Goal: Task Accomplishment & Management: Use online tool/utility

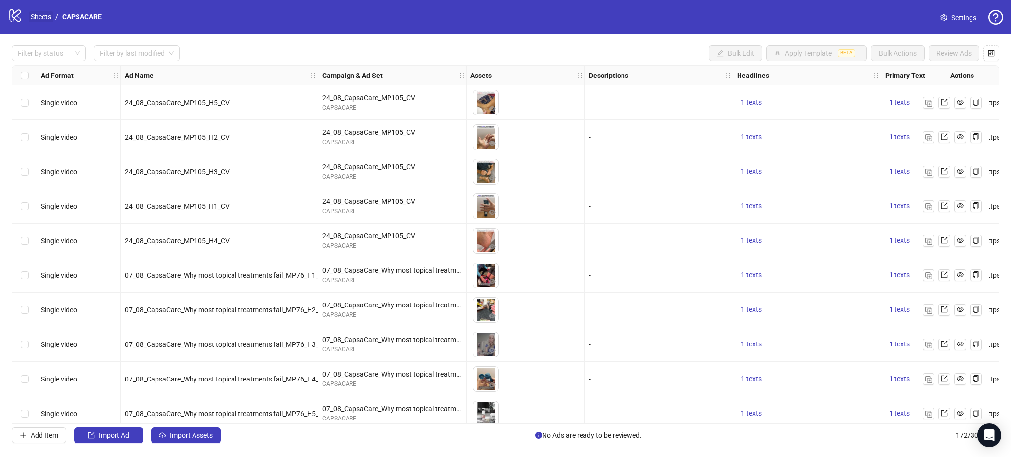
drag, startPoint x: 0, startPoint y: 0, endPoint x: 37, endPoint y: 18, distance: 40.6
click at [37, 18] on link "Sheets" at bounding box center [41, 16] width 25 height 11
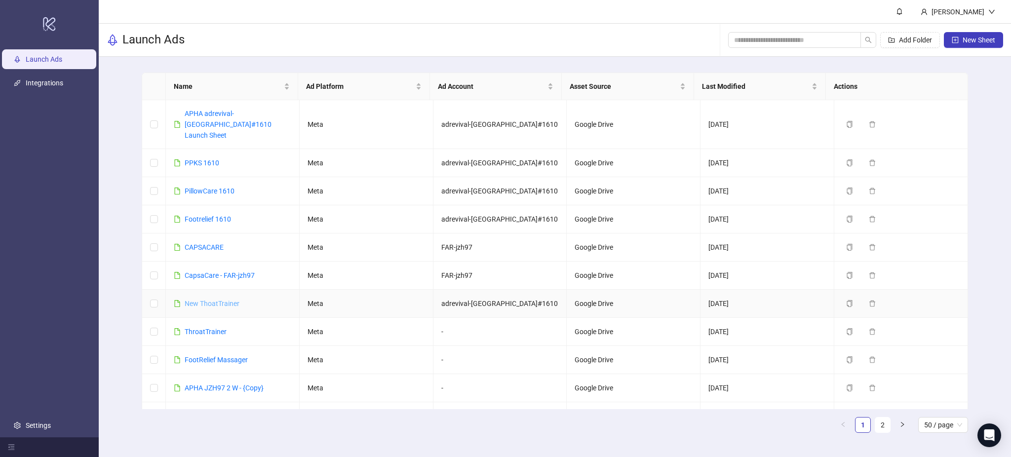
click at [214, 300] on link "New ThoatTrainer" at bounding box center [212, 304] width 55 height 8
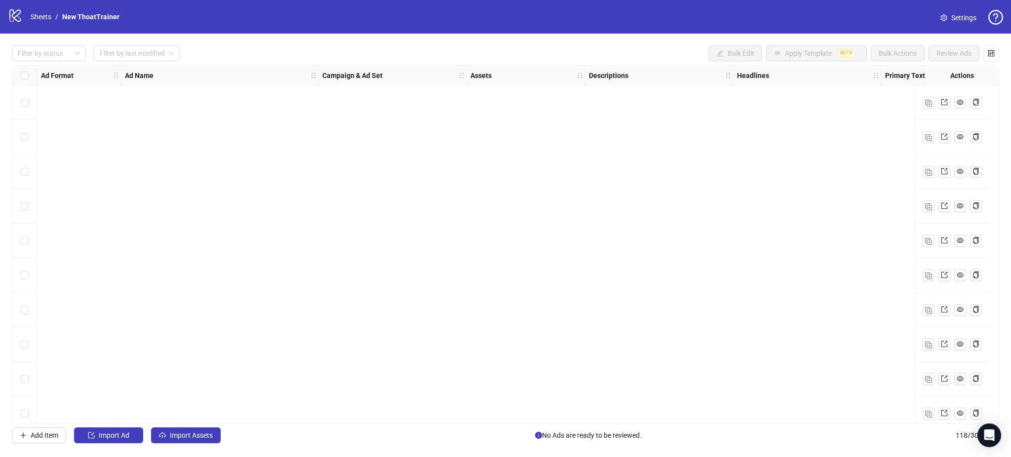
scroll to position [3741, 0]
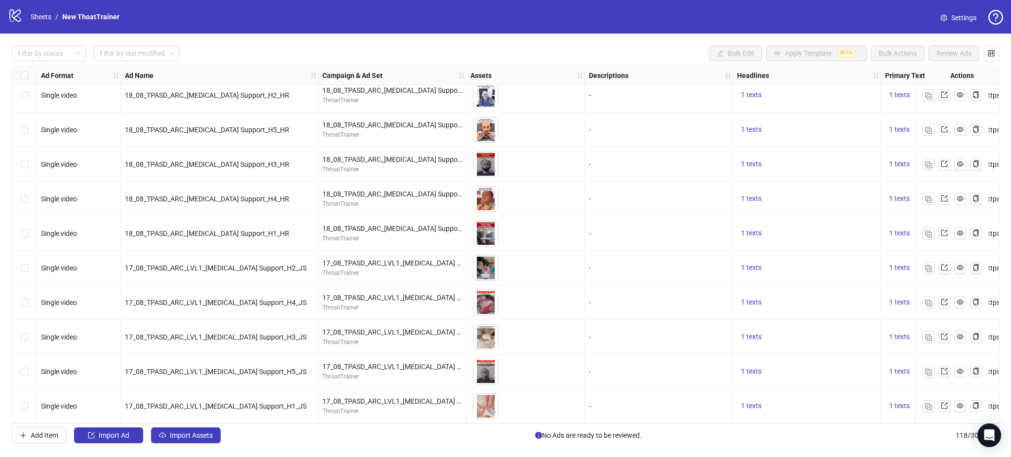
click at [186, 427] on div "Filter by status Filter by last modified Bulk Edit Apply Template BETA Bulk Act…" at bounding box center [505, 244] width 1011 height 421
click at [188, 435] on span "Import Assets" at bounding box center [191, 435] width 43 height 8
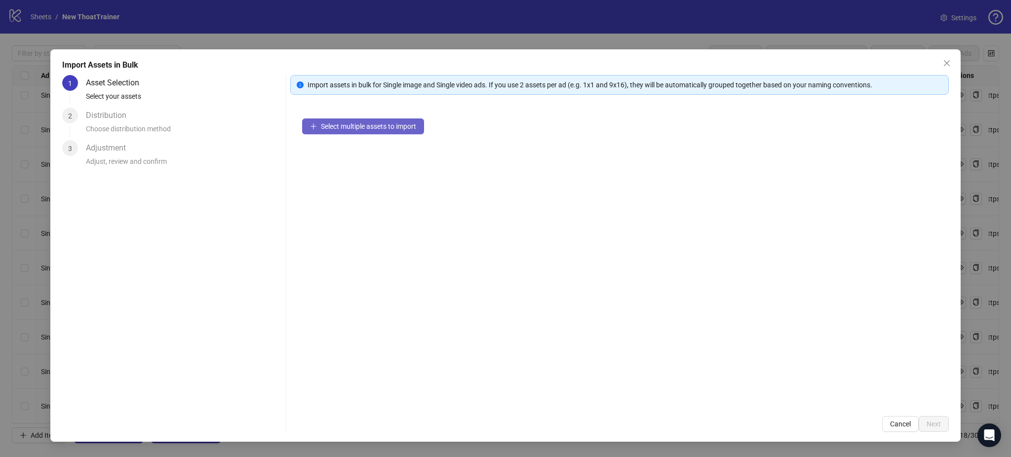
click at [378, 124] on span "Select multiple assets to import" at bounding box center [368, 126] width 95 height 8
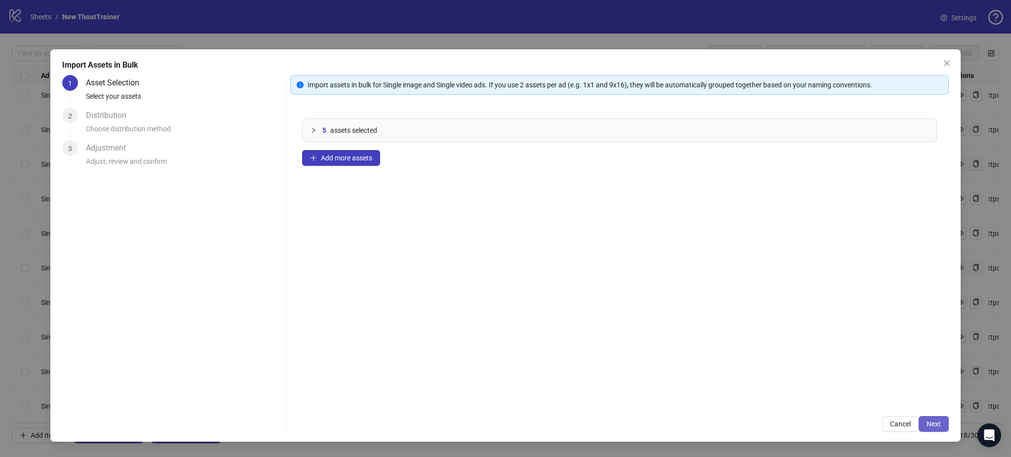
click at [939, 424] on span "Next" at bounding box center [933, 424] width 14 height 8
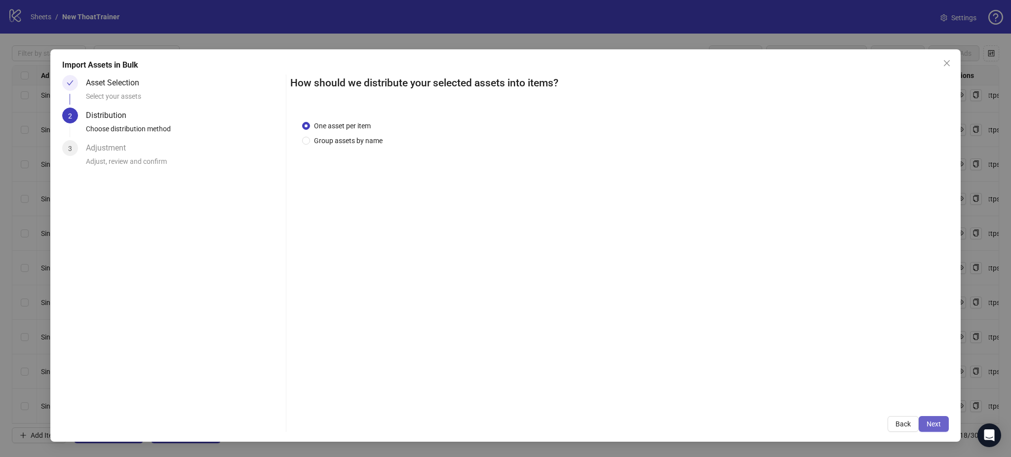
click at [942, 419] on button "Next" at bounding box center [933, 424] width 30 height 16
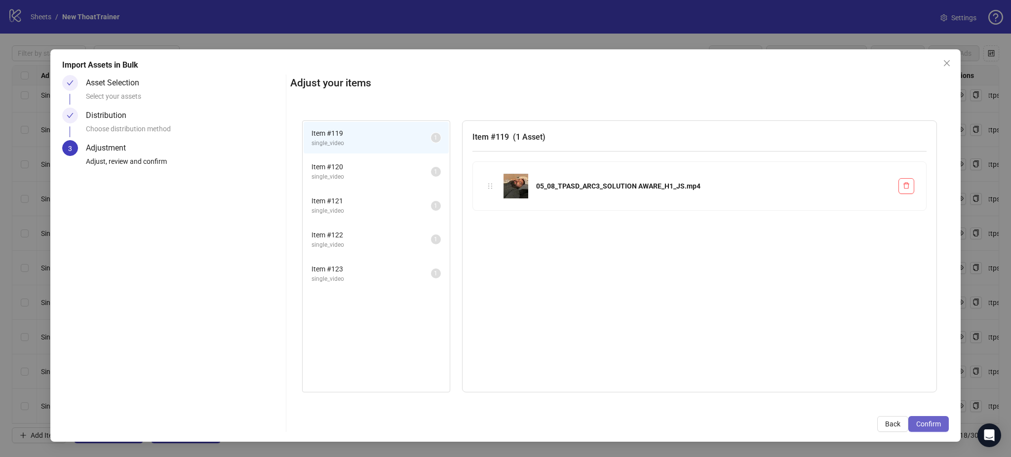
click at [941, 420] on button "Confirm" at bounding box center [928, 424] width 40 height 16
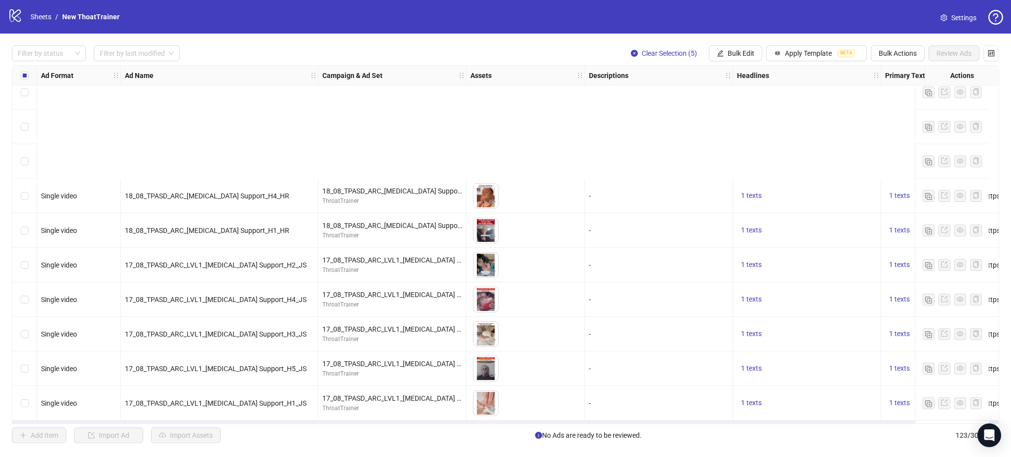
scroll to position [3913, 0]
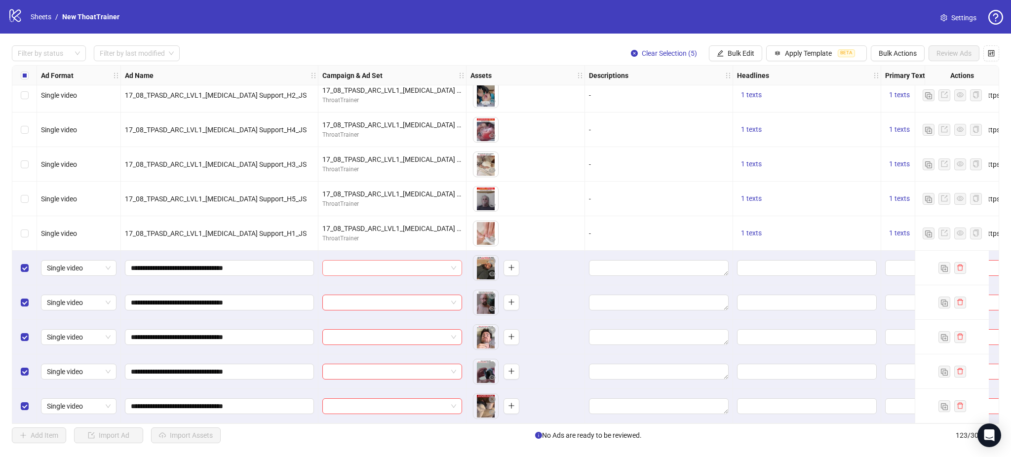
click at [389, 264] on input "search" at bounding box center [387, 268] width 119 height 15
paste input "**********"
click at [445, 289] on img "button" at bounding box center [446, 287] width 7 height 7
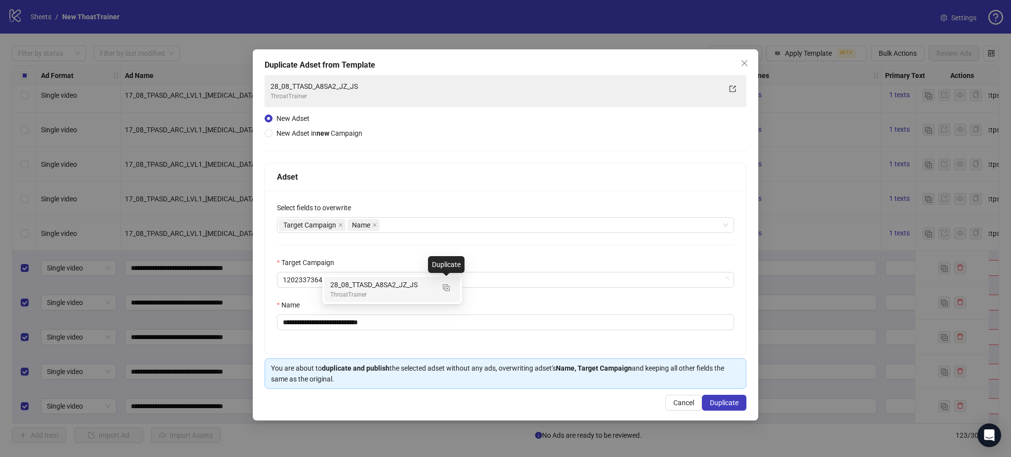
type input "**********"
click at [338, 225] on icon "close" at bounding box center [340, 225] width 5 height 5
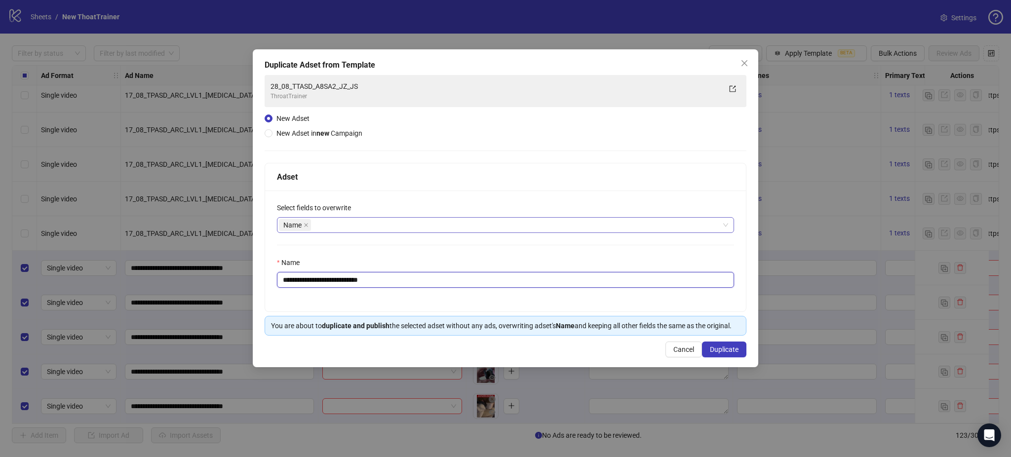
click at [430, 280] on input "**********" at bounding box center [505, 280] width 457 height 16
paste input "****"
type input "**********"
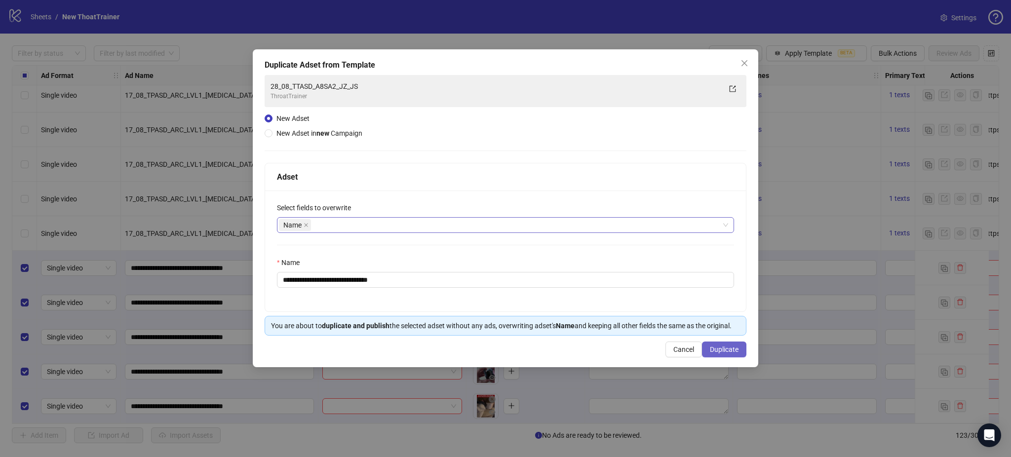
click at [720, 352] on span "Duplicate" at bounding box center [724, 349] width 29 height 8
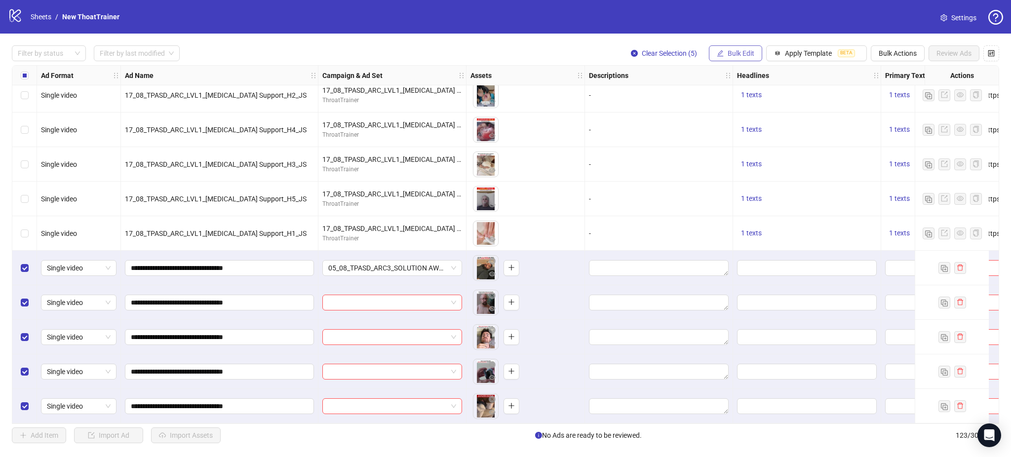
click at [745, 49] on button "Bulk Edit" at bounding box center [735, 53] width 53 height 16
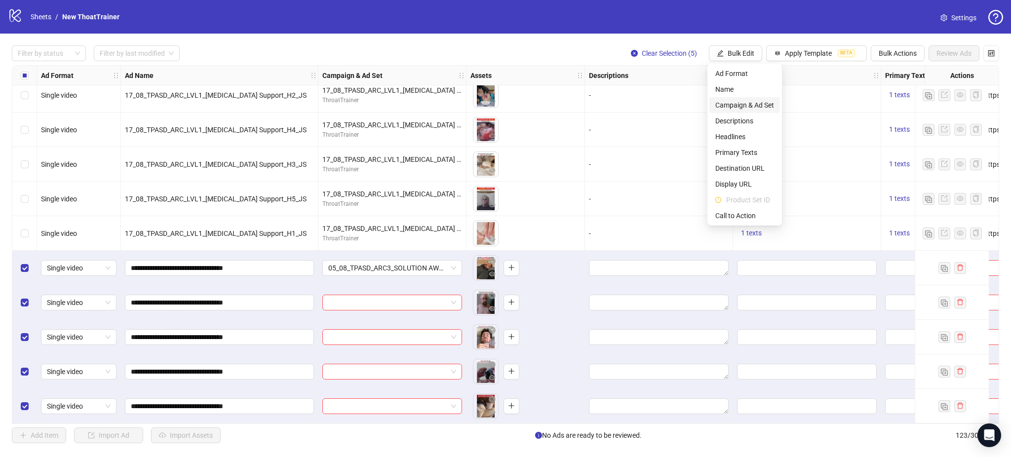
click at [740, 102] on span "Campaign & Ad Set" at bounding box center [744, 105] width 59 height 11
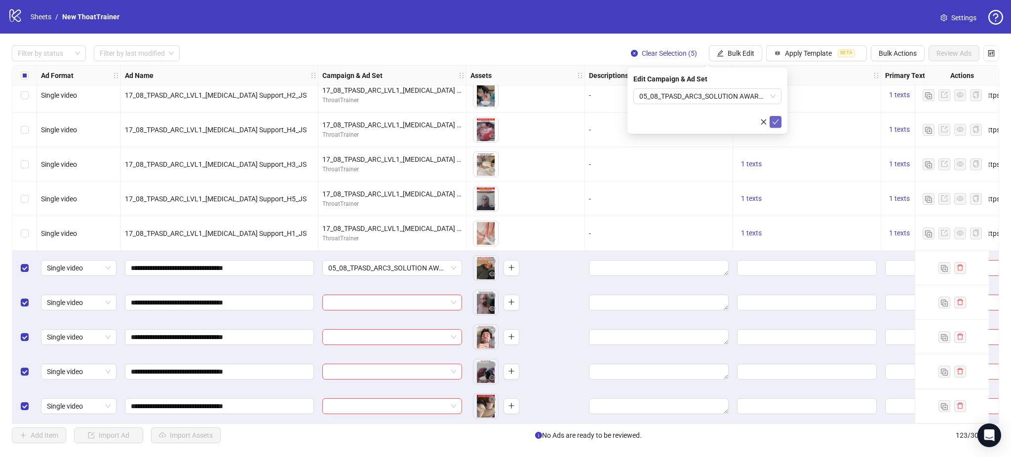
click at [777, 118] on icon "check" at bounding box center [775, 121] width 7 height 7
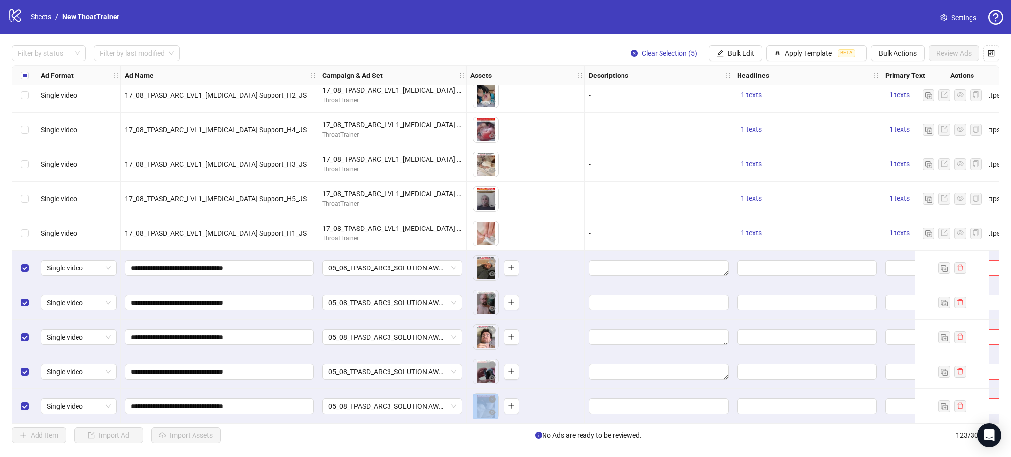
click at [466, 422] on div "Ad Format Ad Name Campaign & Ad Set Assets Descriptions Headlines Primary Texts…" at bounding box center [505, 244] width 987 height 359
click at [429, 424] on div "Filter by status Filter by last modified Clear Selection (5) Bulk Edit Apply Te…" at bounding box center [505, 244] width 1011 height 421
drag, startPoint x: 420, startPoint y: 424, endPoint x: 490, endPoint y: 429, distance: 69.8
click at [490, 429] on div "Filter by status Filter by last modified Clear Selection (5) Bulk Edit Apply Te…" at bounding box center [505, 244] width 1011 height 421
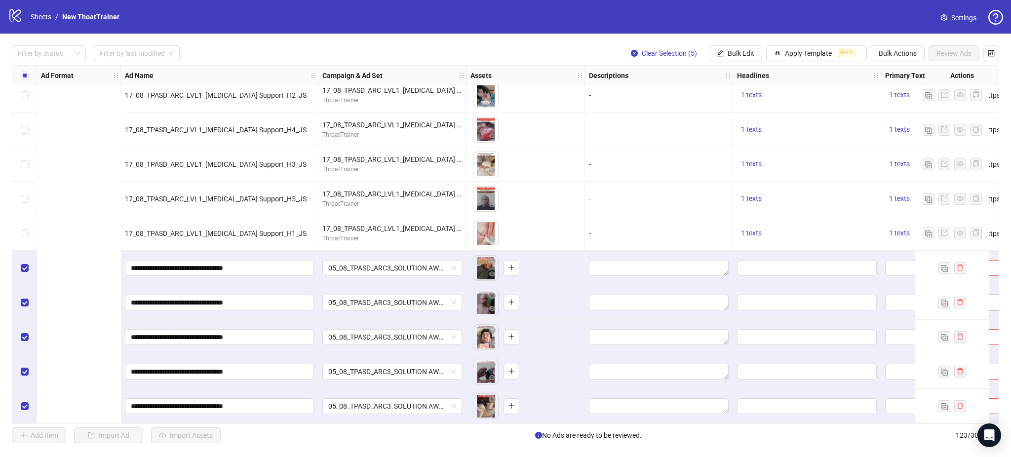
scroll to position [3913, 358]
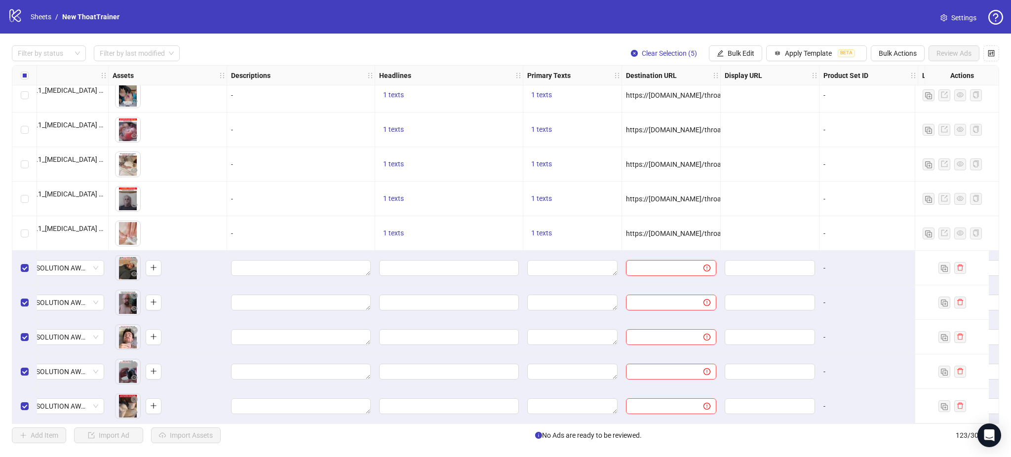
click at [657, 264] on input "text" at bounding box center [661, 267] width 58 height 11
paste input "**********"
type input "**********"
click at [770, 182] on div at bounding box center [769, 199] width 99 height 35
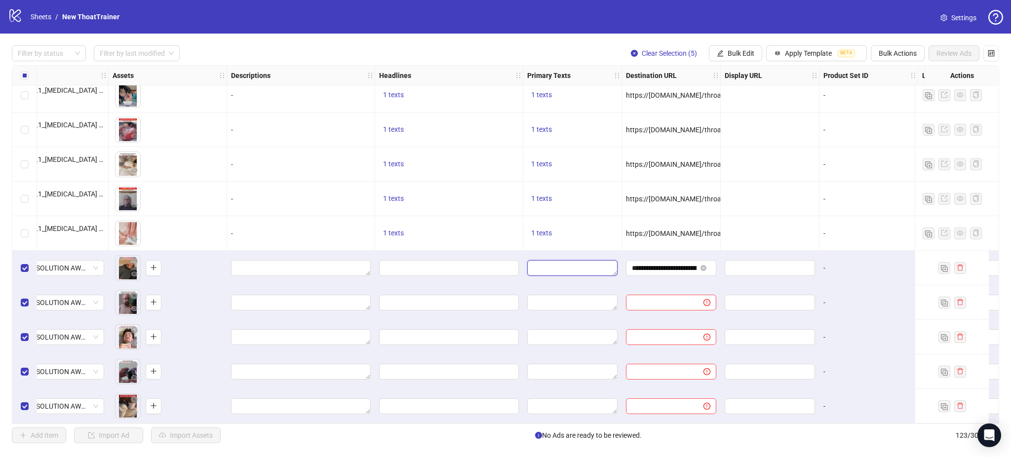
click at [565, 265] on textarea "Edit values" at bounding box center [572, 268] width 90 height 16
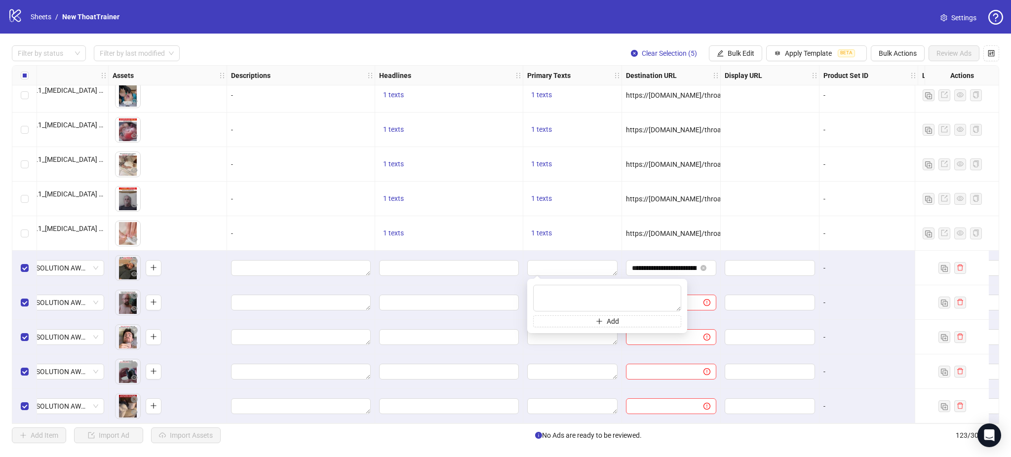
type textarea "**********"
click at [780, 198] on div at bounding box center [769, 199] width 99 height 35
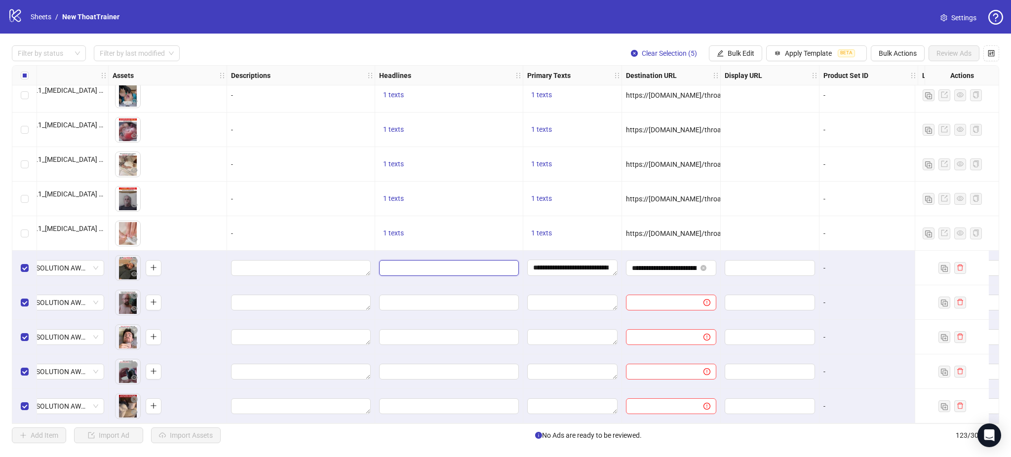
click at [455, 265] on input "Edit values" at bounding box center [448, 267] width 126 height 11
type input "**********"
click at [804, 204] on div at bounding box center [769, 199] width 99 height 35
click at [517, 419] on div at bounding box center [449, 406] width 148 height 35
click at [486, 424] on div "Ad Format Ad Name Campaign & Ad Set Assets Descriptions Headlines Primary Texts…" at bounding box center [505, 244] width 987 height 359
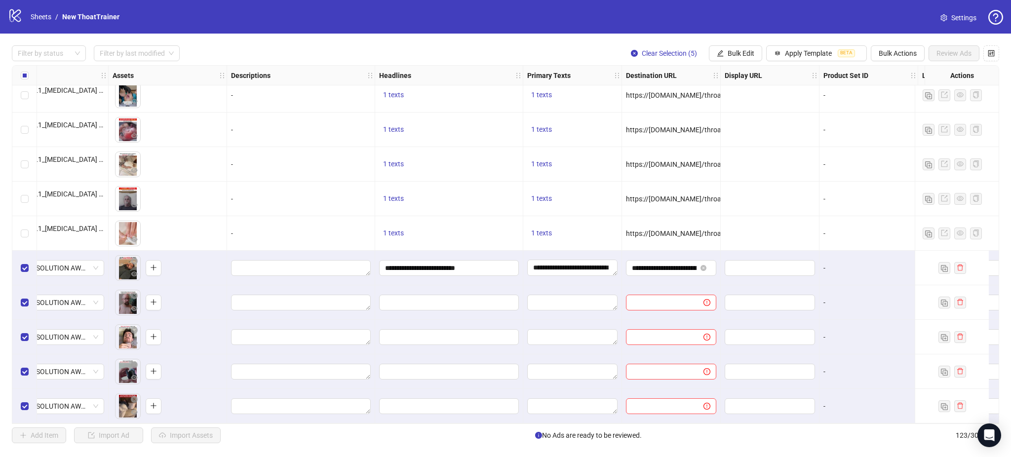
scroll to position [3913, 563]
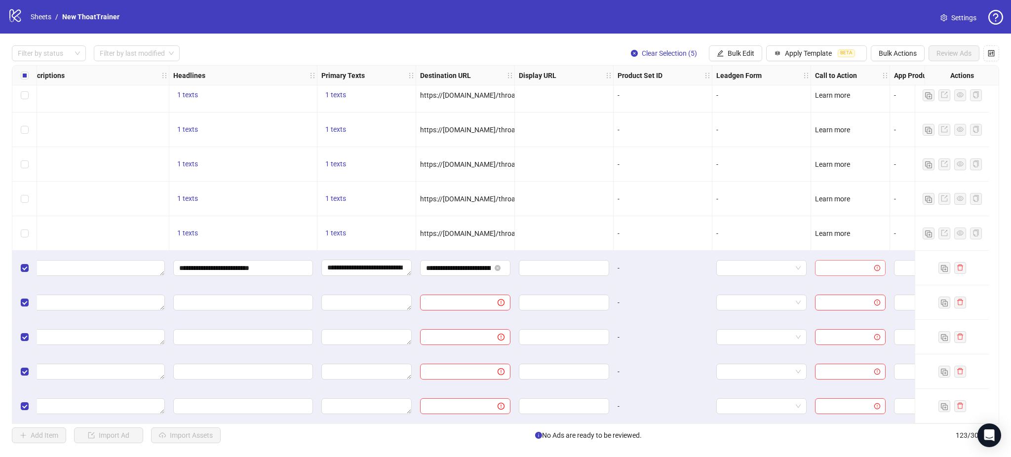
click at [835, 261] on input "search" at bounding box center [846, 268] width 50 height 15
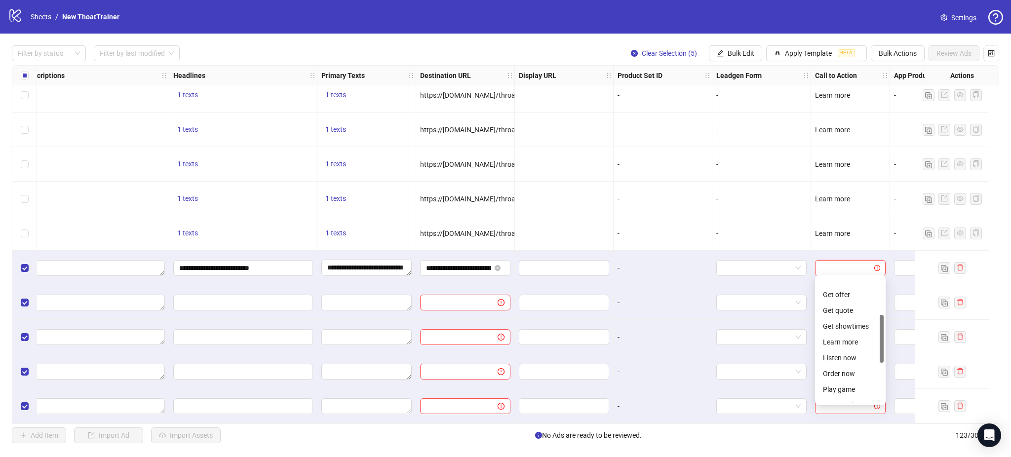
scroll to position [99, 0]
drag, startPoint x: 881, startPoint y: 304, endPoint x: 862, endPoint y: 336, distance: 36.7
click at [880, 342] on div at bounding box center [881, 339] width 4 height 48
click at [848, 326] on div "Learn more" at bounding box center [850, 327] width 55 height 11
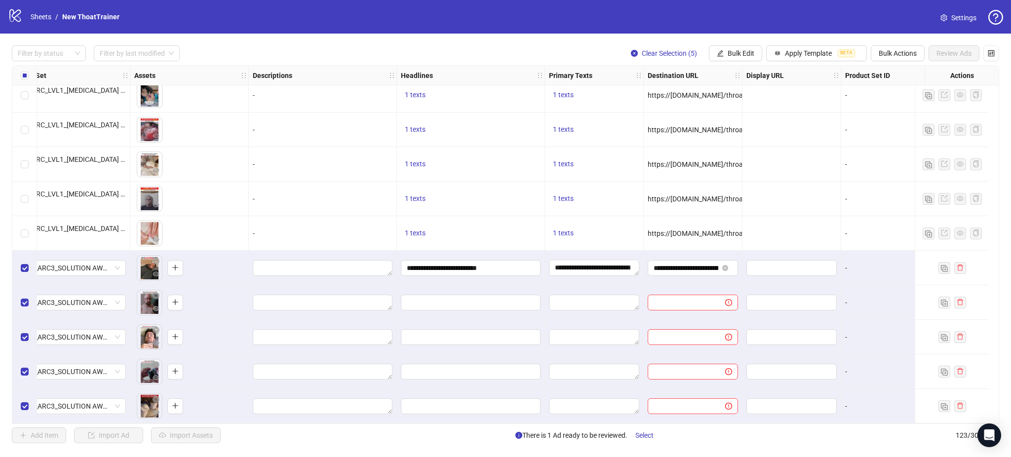
scroll to position [3913, 0]
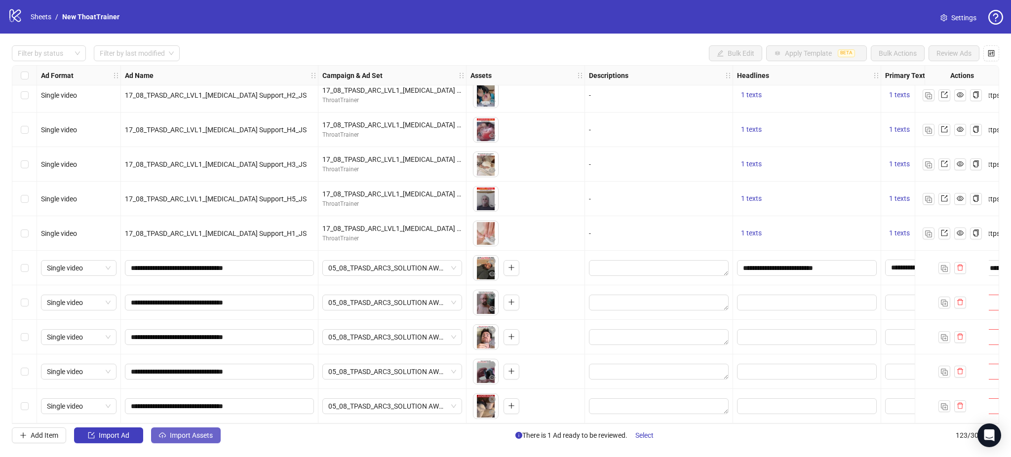
click at [195, 441] on button "Import Assets" at bounding box center [186, 435] width 70 height 16
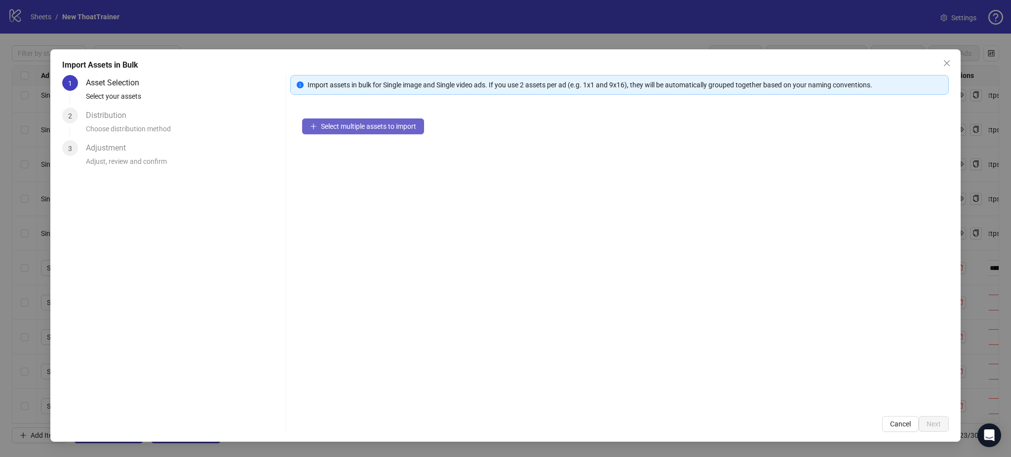
click at [349, 126] on span "Select multiple assets to import" at bounding box center [368, 126] width 95 height 8
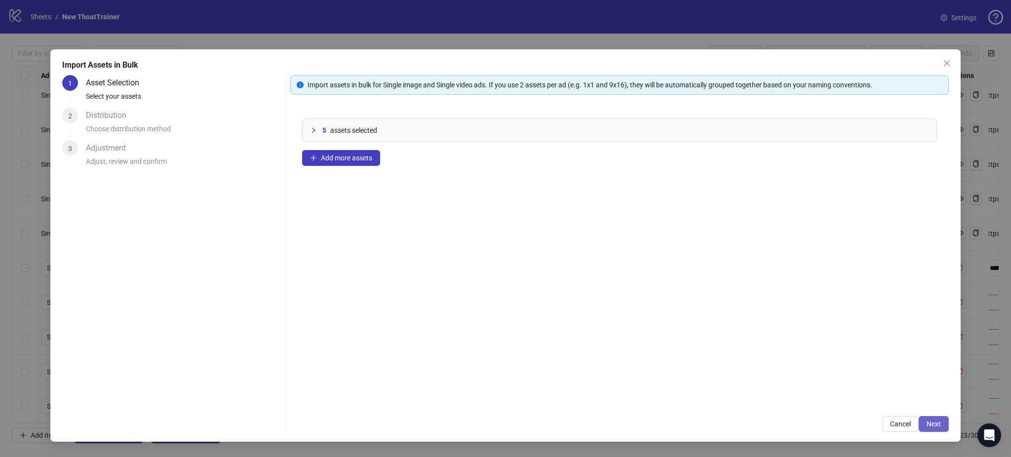
click at [930, 430] on button "Next" at bounding box center [933, 424] width 30 height 16
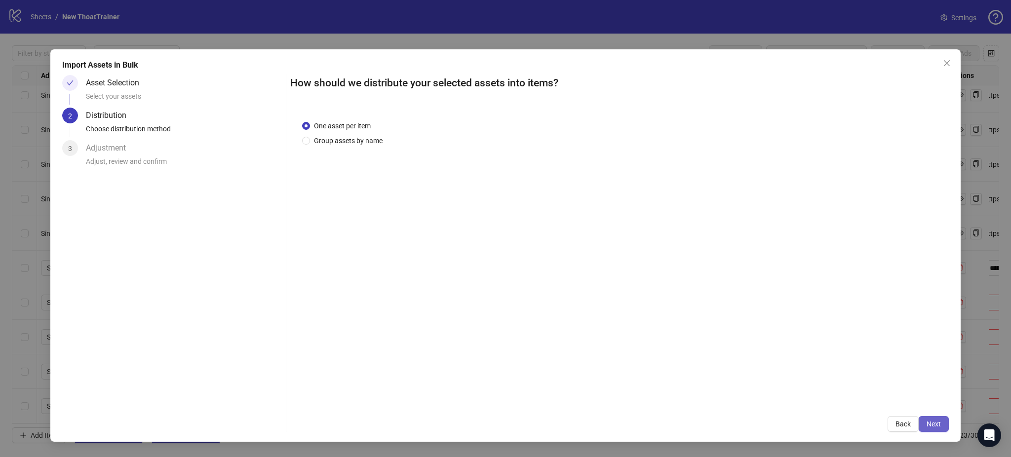
click at [937, 418] on button "Next" at bounding box center [933, 424] width 30 height 16
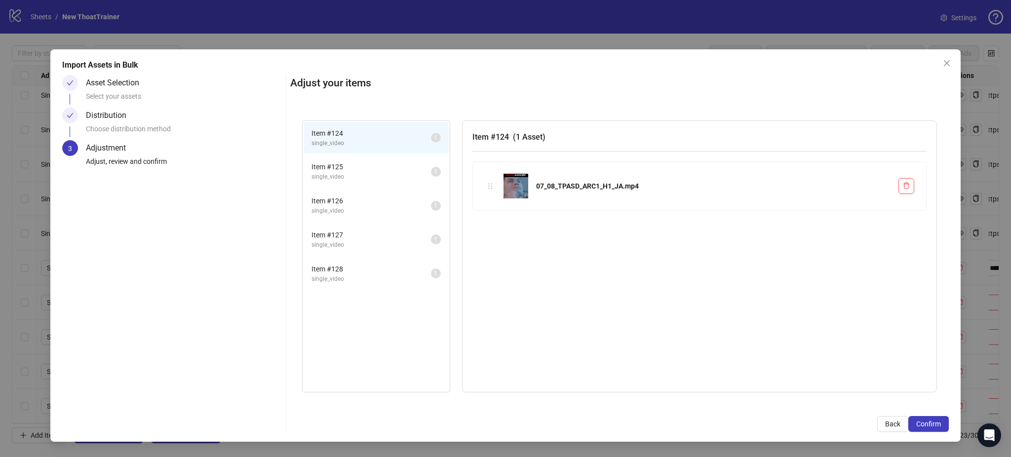
click at [936, 418] on button "Confirm" at bounding box center [928, 424] width 40 height 16
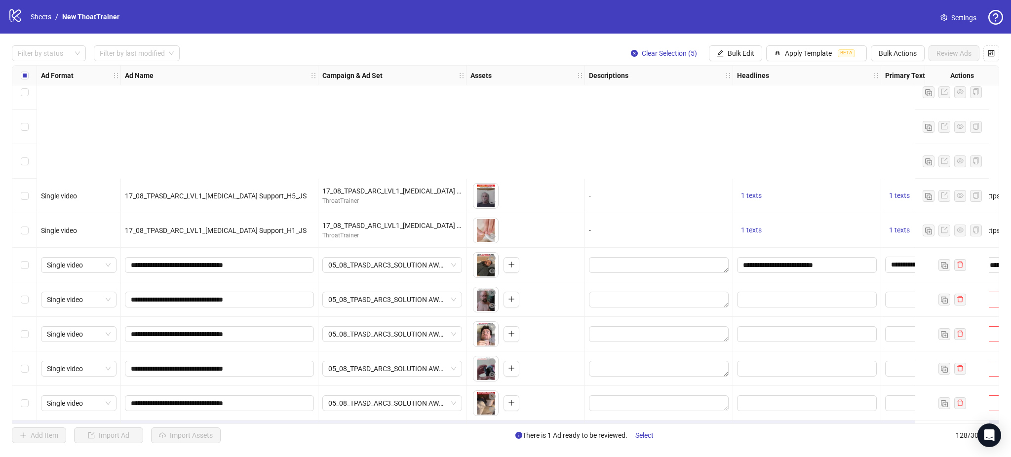
scroll to position [4087, 0]
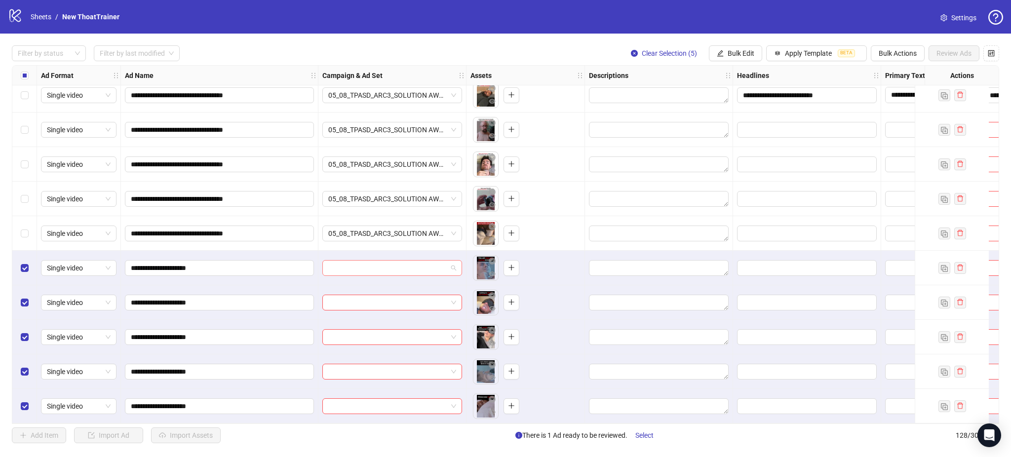
click at [398, 262] on input "search" at bounding box center [387, 268] width 119 height 15
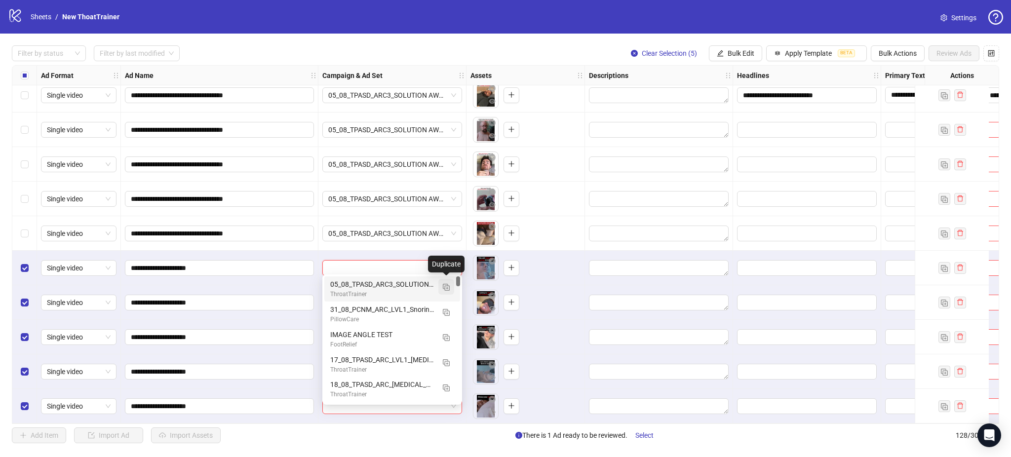
click at [448, 286] on img "button" at bounding box center [446, 287] width 7 height 7
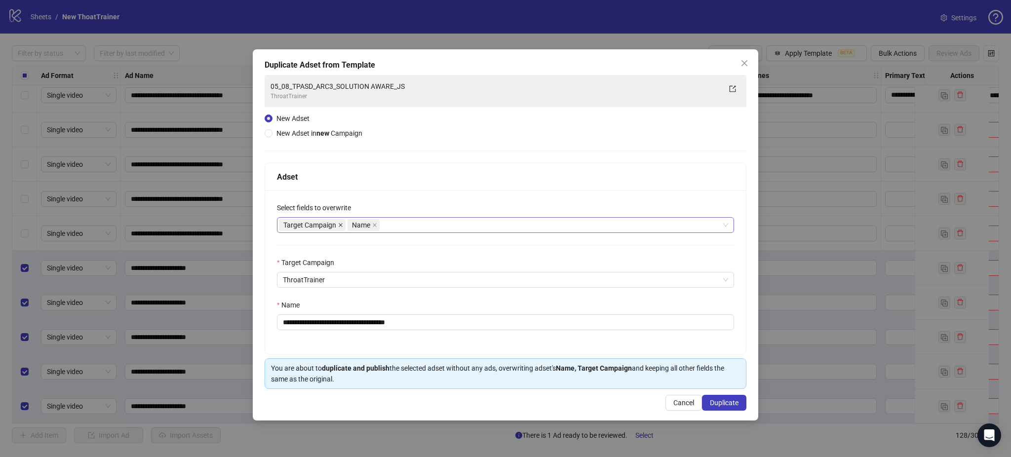
click at [341, 227] on span at bounding box center [340, 225] width 5 height 11
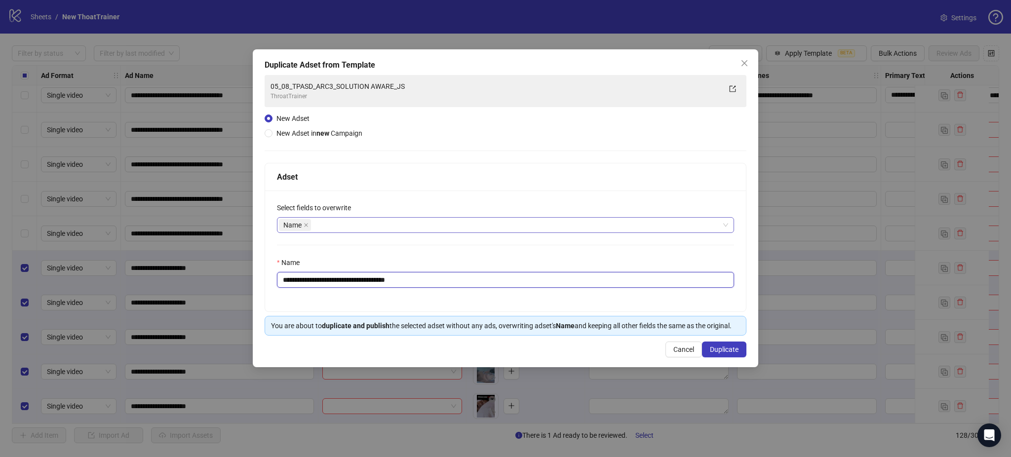
click at [346, 272] on input "**********" at bounding box center [505, 280] width 457 height 16
paste input "text"
type input "**********"
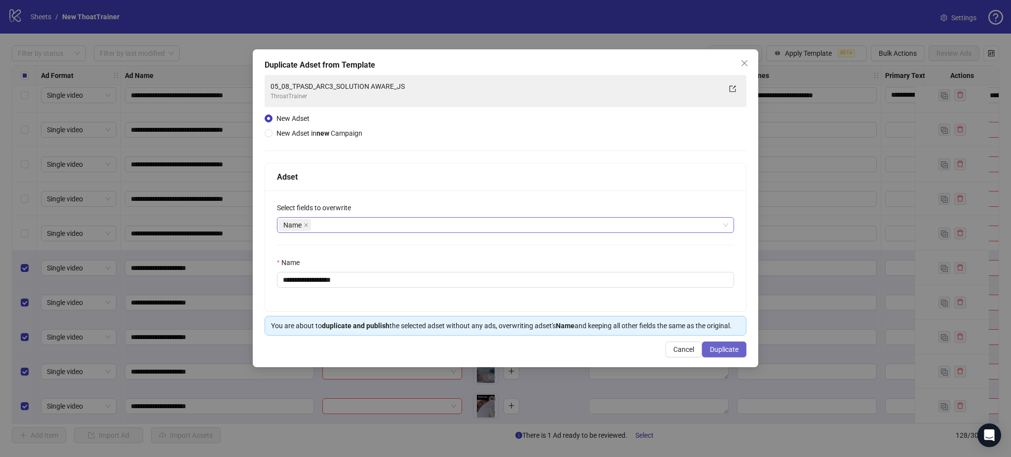
click at [721, 347] on span "Duplicate" at bounding box center [724, 349] width 29 height 8
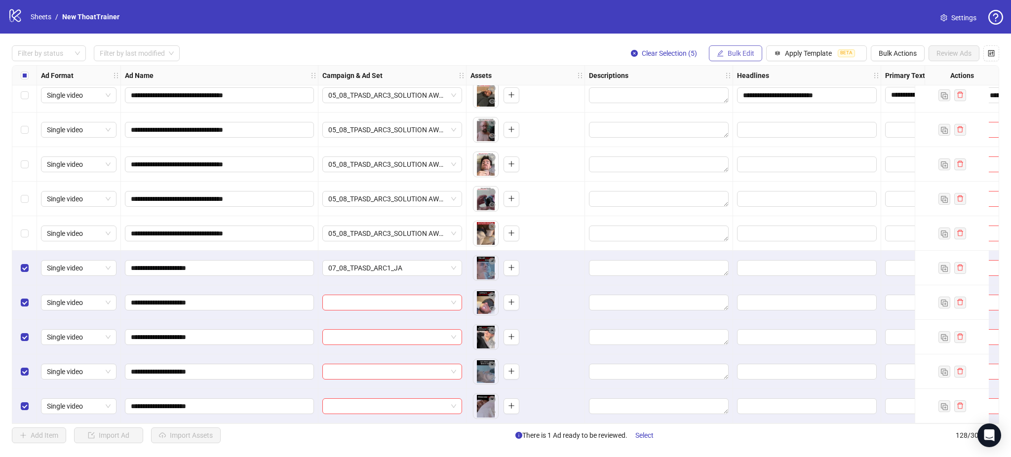
click at [733, 46] on button "Bulk Edit" at bounding box center [735, 53] width 53 height 16
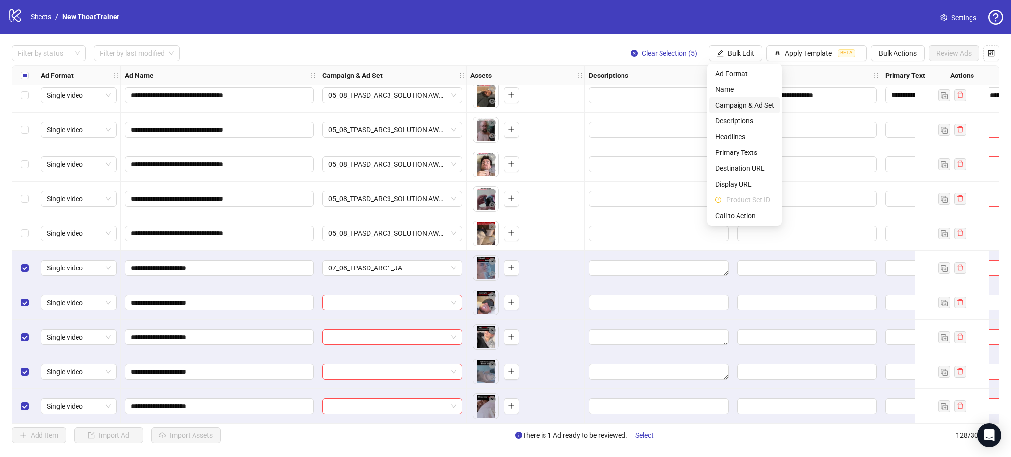
click at [734, 103] on span "Campaign & Ad Set" at bounding box center [744, 105] width 59 height 11
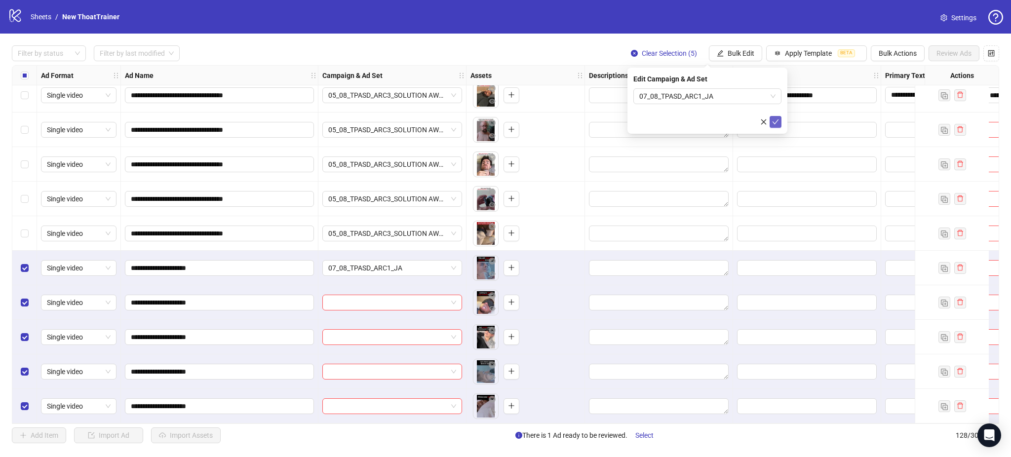
click at [775, 122] on icon "check" at bounding box center [775, 121] width 7 height 7
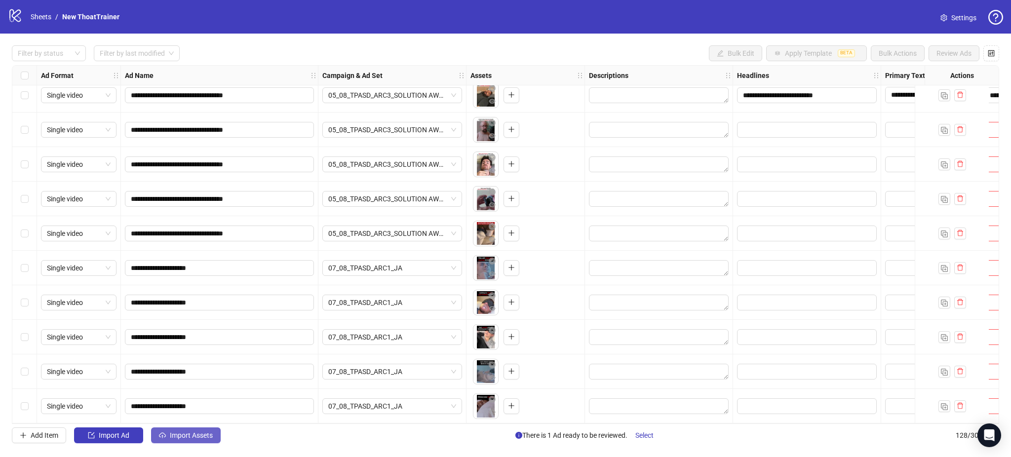
click at [170, 435] on span "Import Assets" at bounding box center [191, 435] width 43 height 8
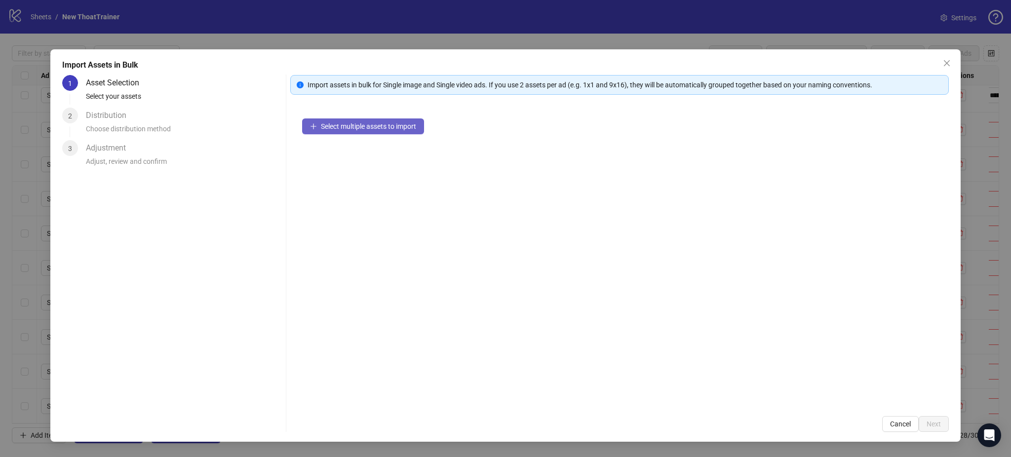
click at [338, 123] on span "Select multiple assets to import" at bounding box center [368, 126] width 95 height 8
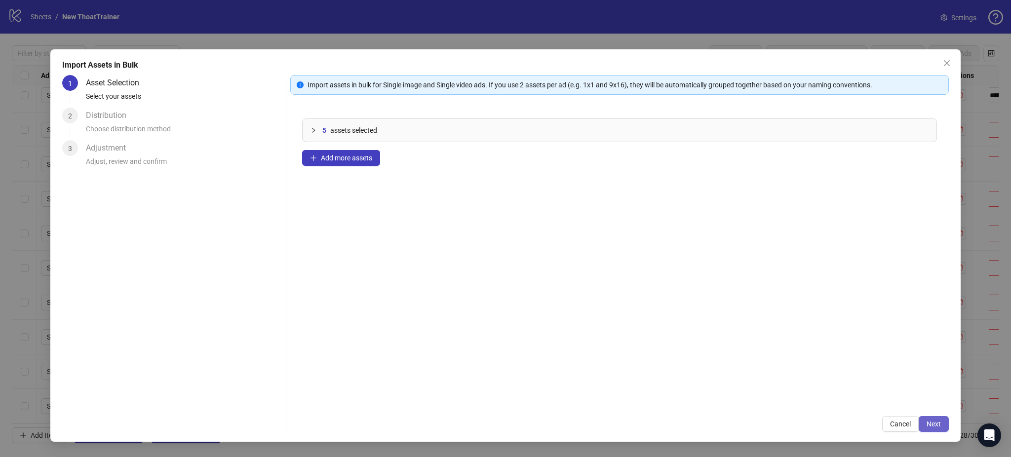
click at [940, 424] on span "Next" at bounding box center [933, 424] width 14 height 8
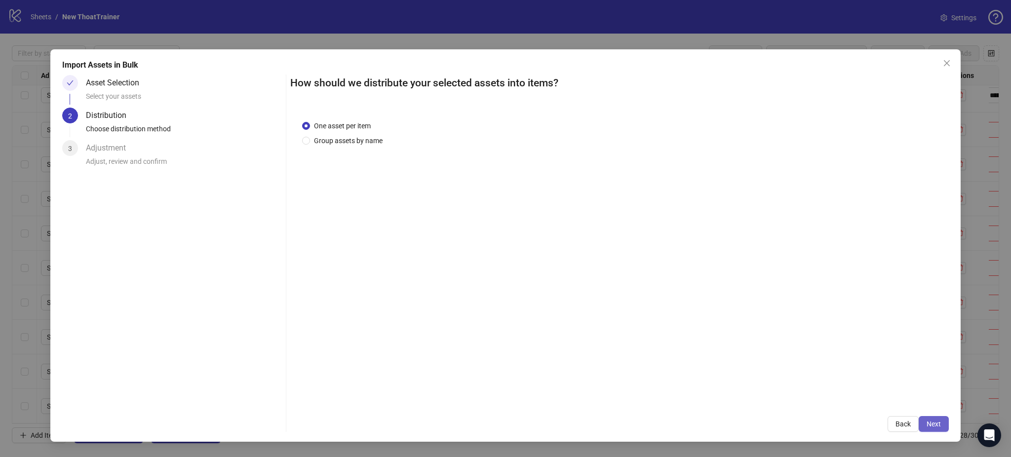
click at [938, 422] on span "Next" at bounding box center [933, 424] width 14 height 8
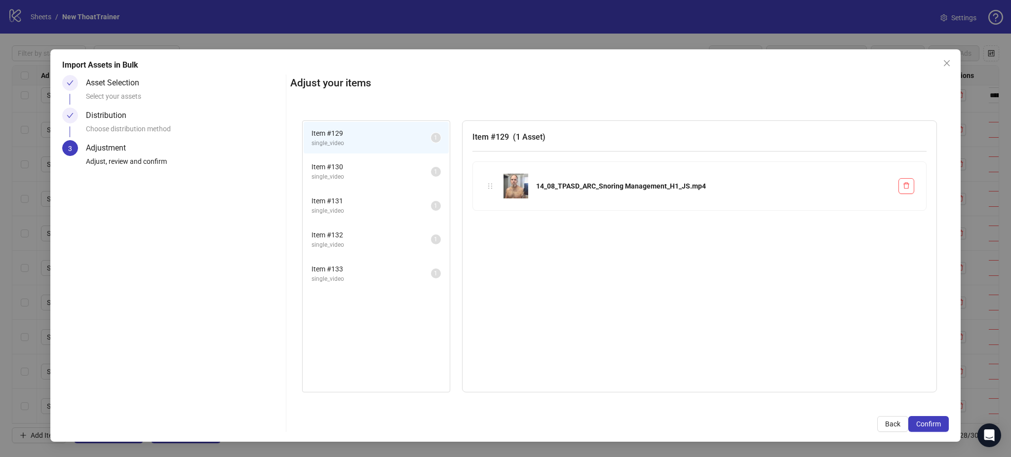
click at [937, 422] on span "Confirm" at bounding box center [928, 424] width 25 height 8
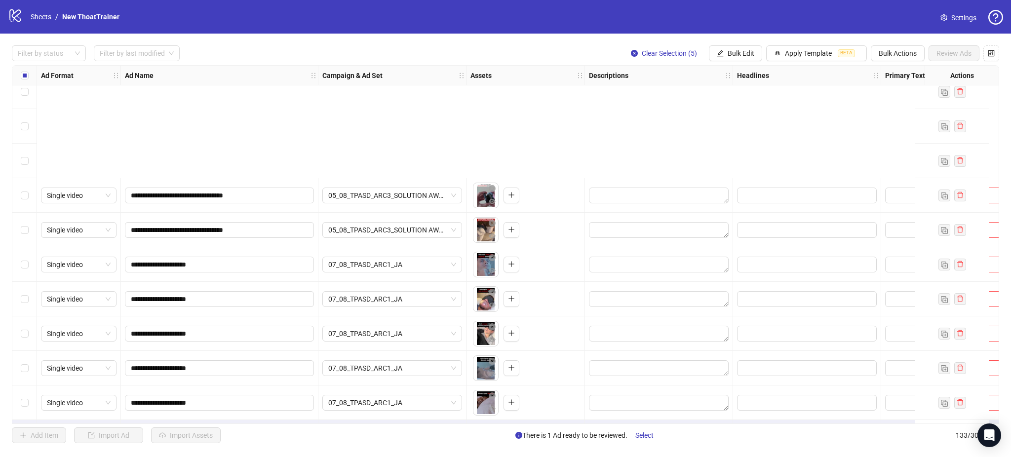
scroll to position [4259, 0]
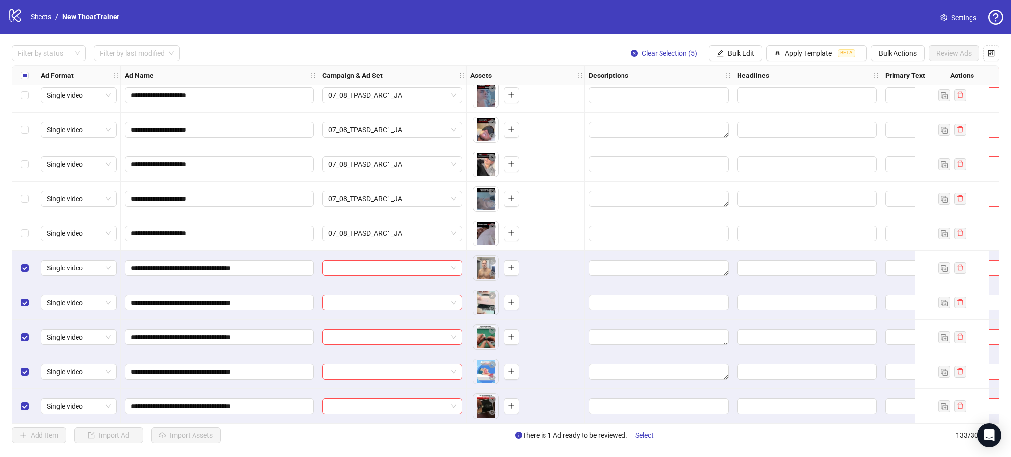
click at [384, 261] on div "**********" at bounding box center [505, 244] width 987 height 359
click at [423, 266] on input "search" at bounding box center [387, 268] width 119 height 15
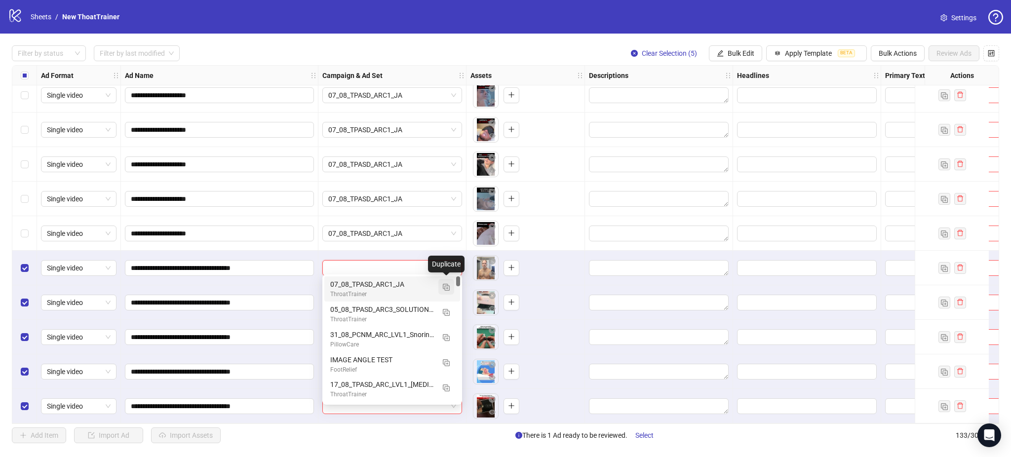
click at [450, 287] on button "button" at bounding box center [446, 287] width 16 height 16
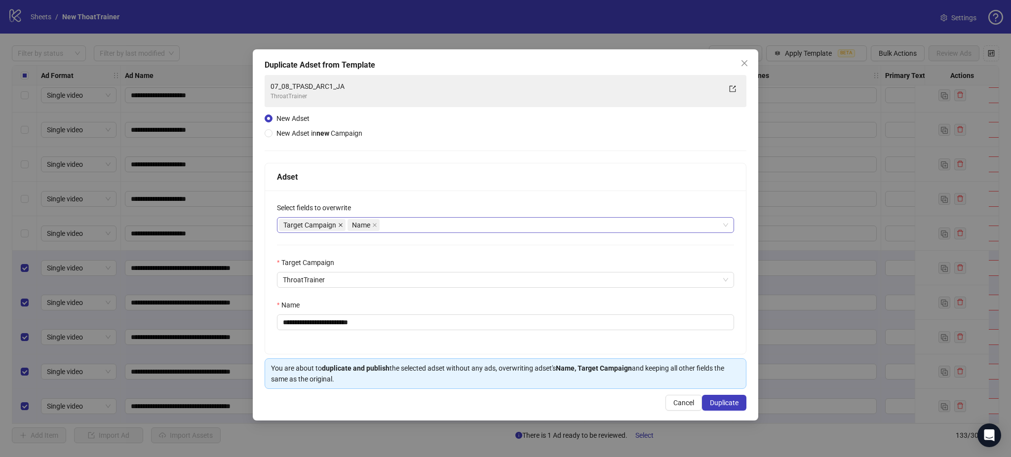
click at [341, 226] on icon "close" at bounding box center [340, 225] width 5 height 5
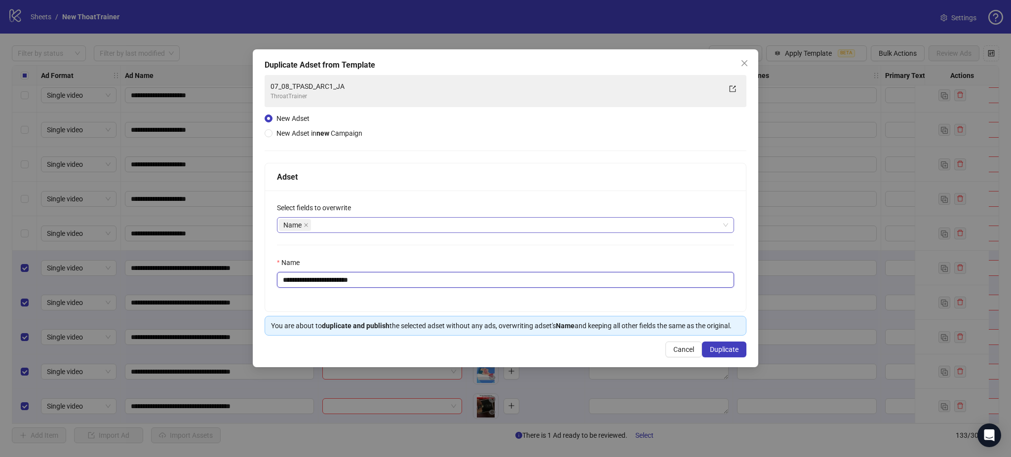
click at [360, 279] on input "**********" at bounding box center [505, 280] width 457 height 16
paste input "**********"
type input "**********"
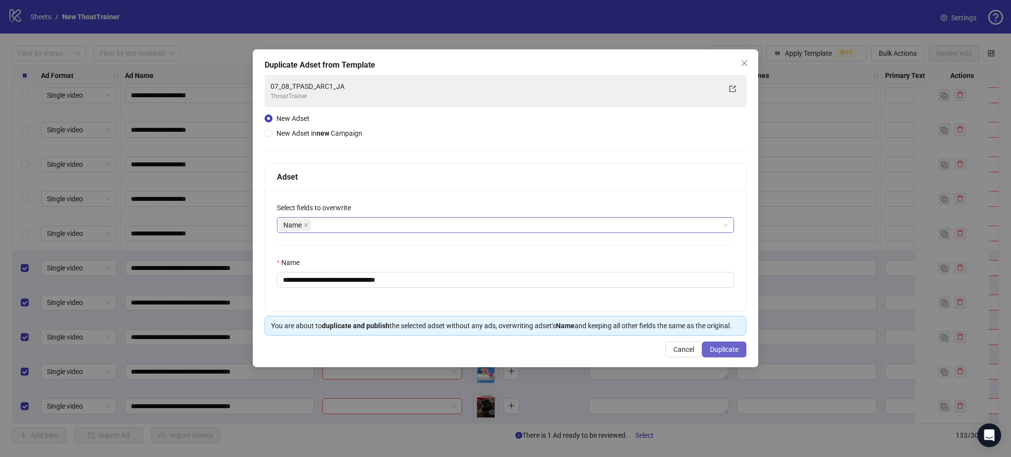
click at [722, 350] on span "Duplicate" at bounding box center [724, 349] width 29 height 8
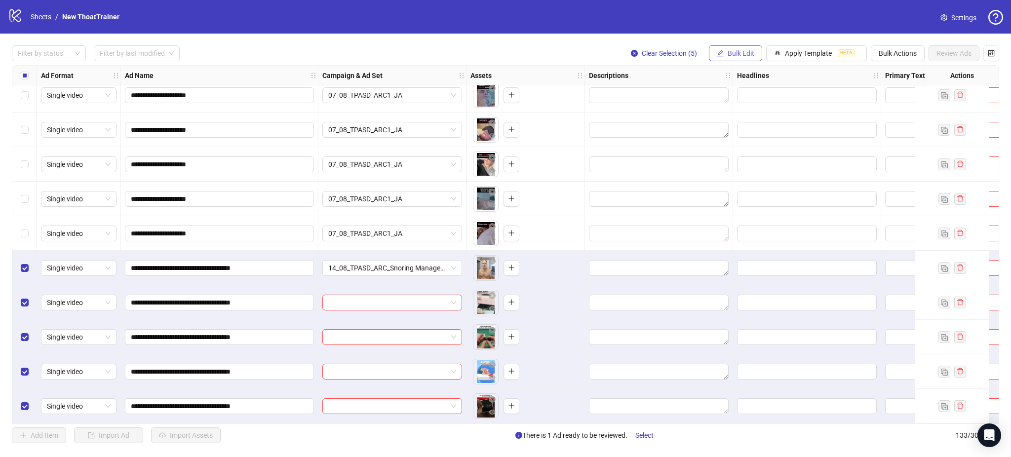
click at [738, 56] on span "Bulk Edit" at bounding box center [740, 53] width 27 height 8
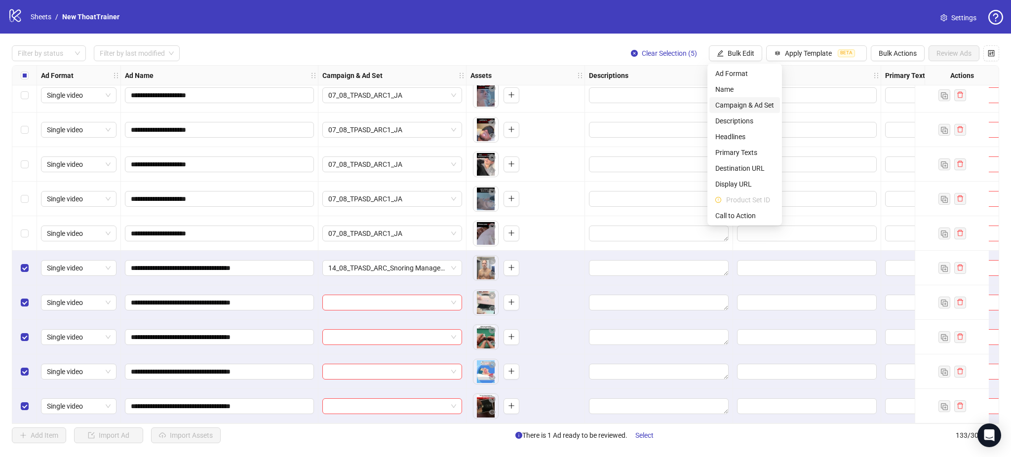
click at [743, 106] on span "Campaign & Ad Set" at bounding box center [744, 105] width 59 height 11
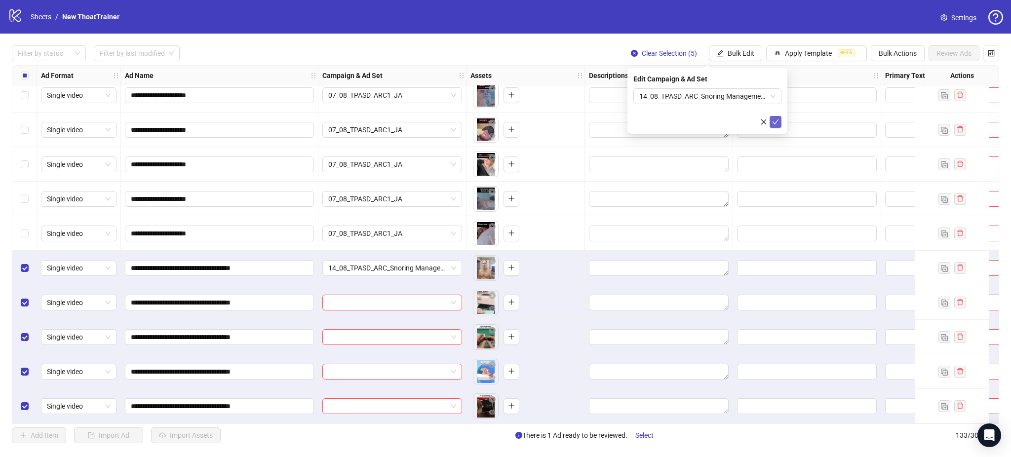
click at [771, 122] on button "submit" at bounding box center [775, 122] width 12 height 12
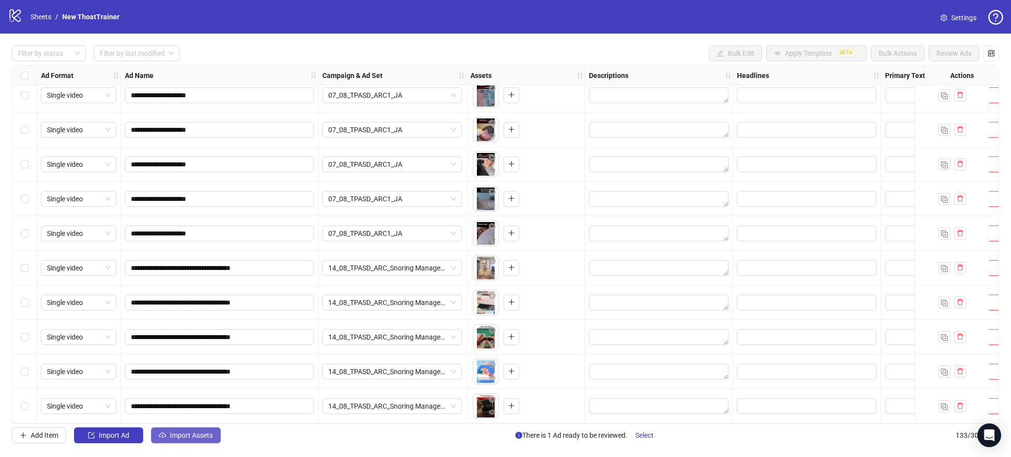
click at [194, 437] on span "Import Assets" at bounding box center [191, 435] width 43 height 8
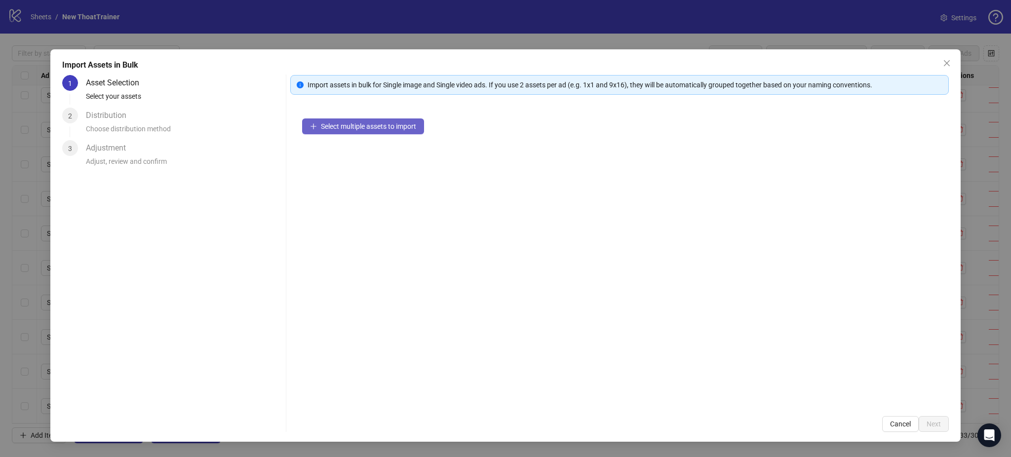
click at [346, 127] on span "Select multiple assets to import" at bounding box center [368, 126] width 95 height 8
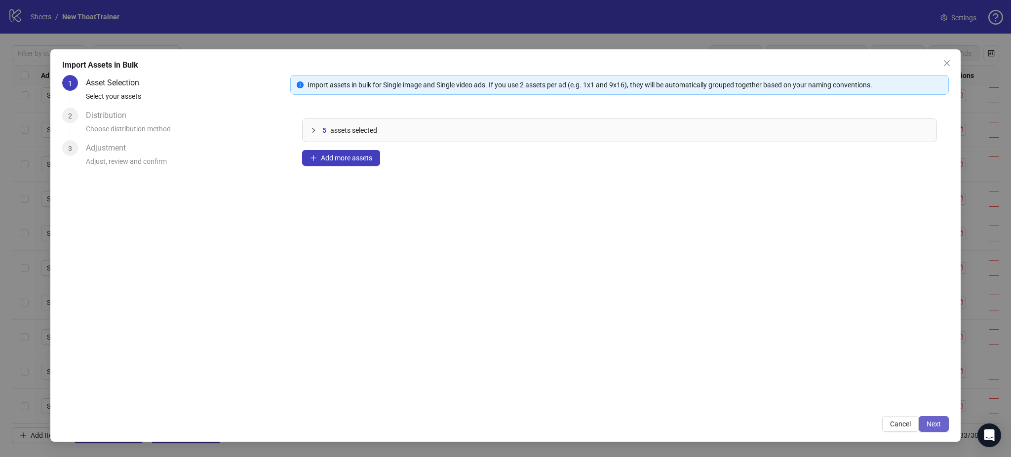
click at [928, 423] on span "Next" at bounding box center [933, 424] width 14 height 8
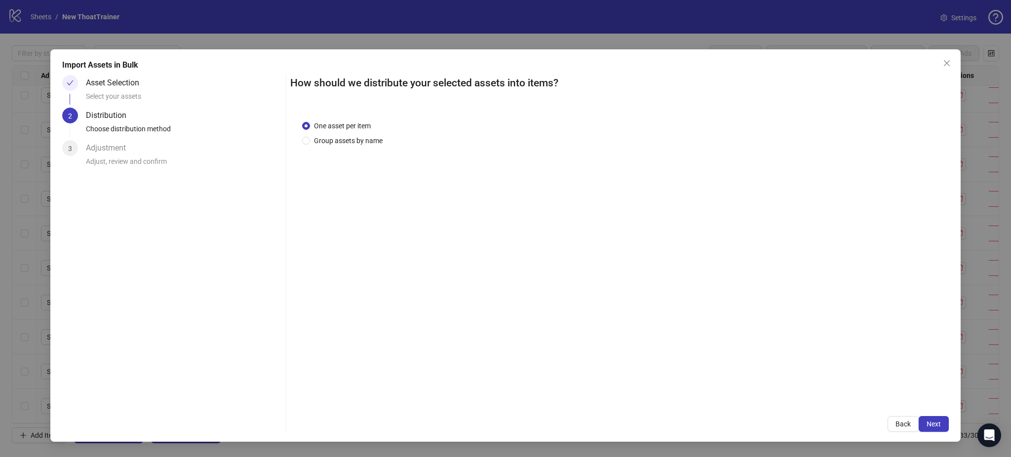
click at [939, 422] on span "Next" at bounding box center [933, 424] width 14 height 8
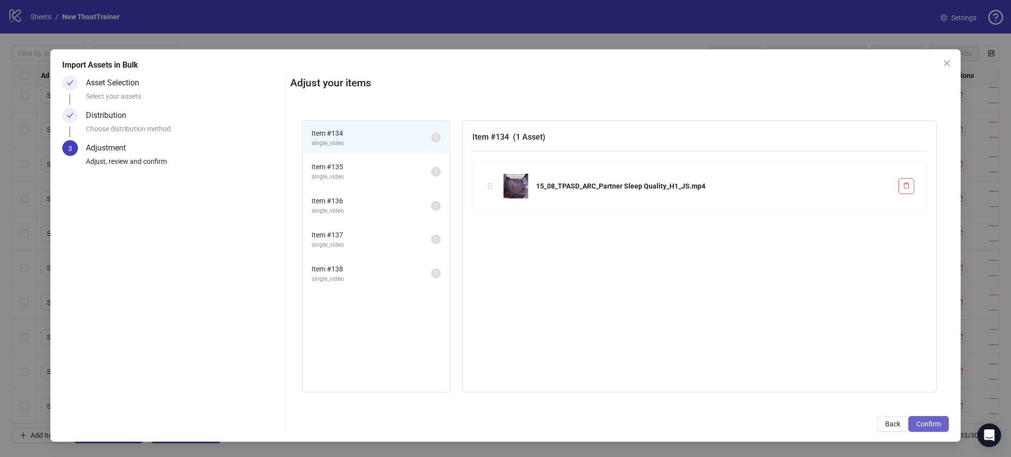
click at [938, 422] on span "Confirm" at bounding box center [928, 424] width 25 height 8
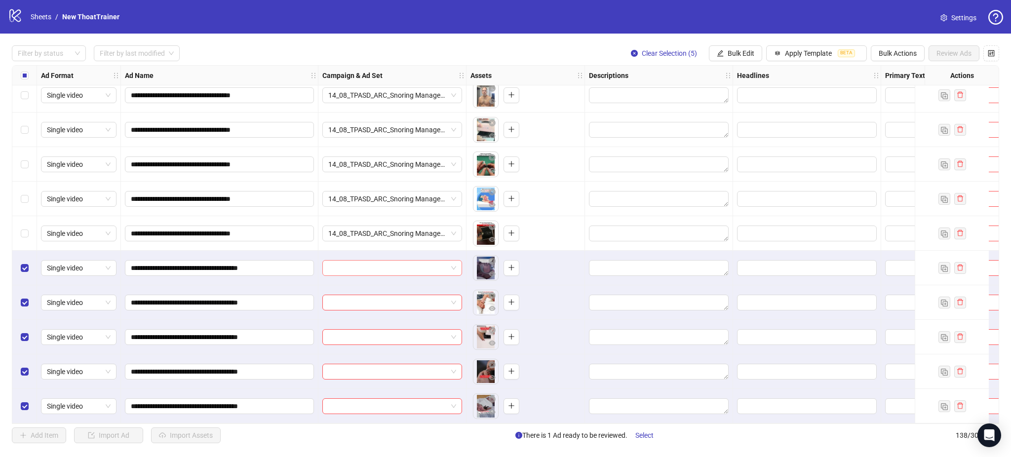
click at [354, 270] on input "search" at bounding box center [387, 268] width 119 height 15
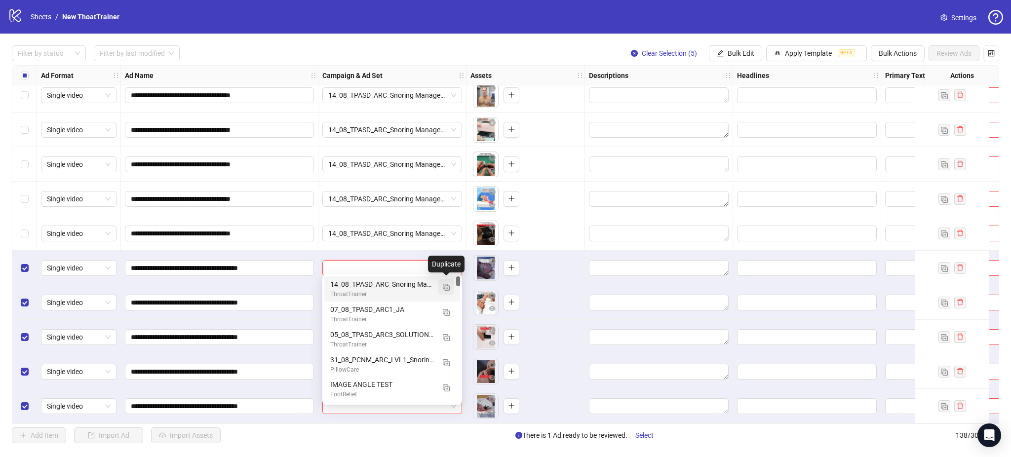
click at [447, 288] on img "button" at bounding box center [446, 287] width 7 height 7
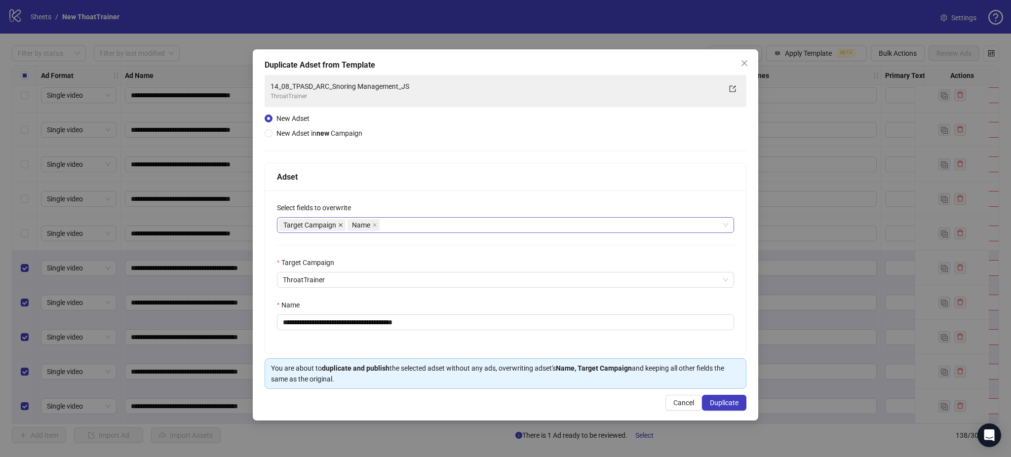
click at [339, 224] on icon "close" at bounding box center [340, 225] width 4 height 4
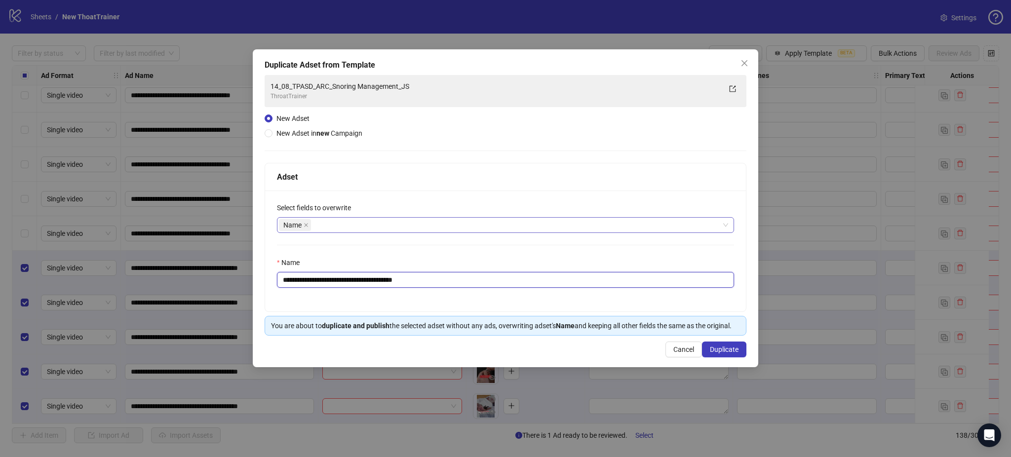
click at [330, 282] on input "**********" at bounding box center [505, 280] width 457 height 16
paste input "text"
type input "**********"
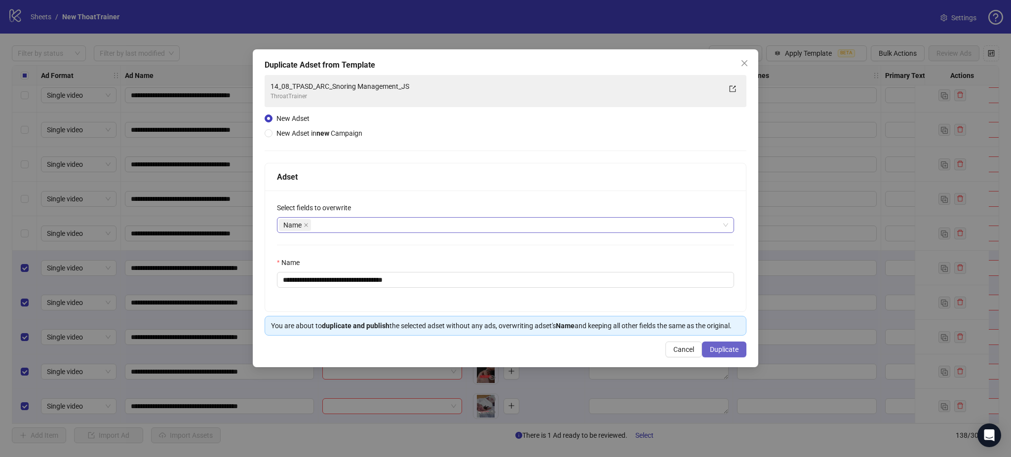
click at [721, 352] on span "Duplicate" at bounding box center [724, 349] width 29 height 8
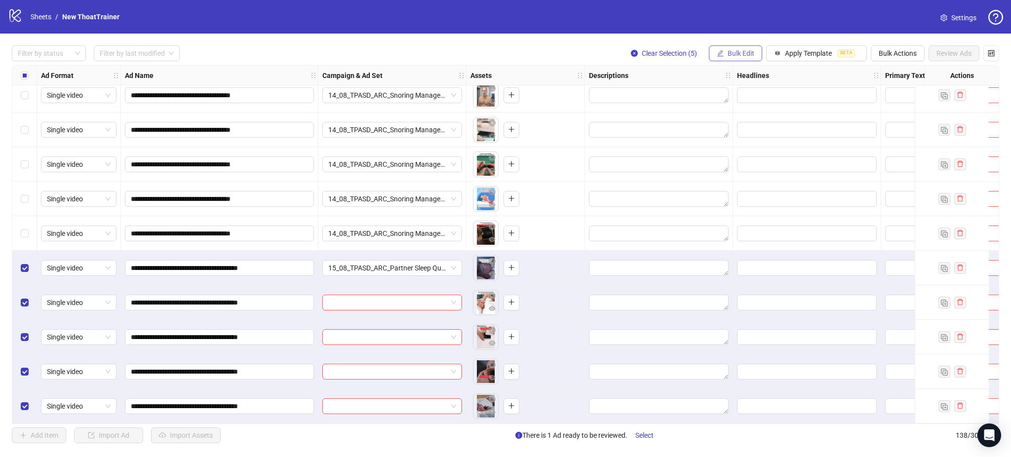
click at [724, 55] on button "Bulk Edit" at bounding box center [735, 53] width 53 height 16
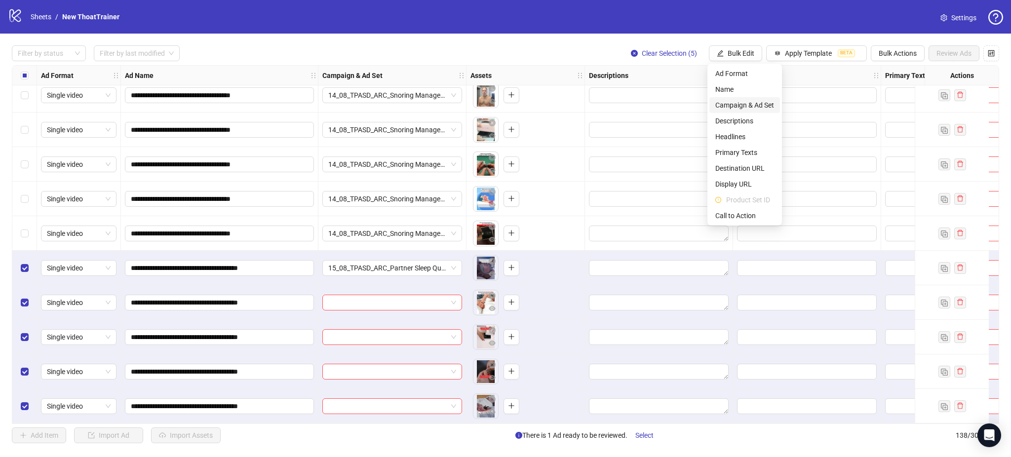
click at [747, 102] on span "Campaign & Ad Set" at bounding box center [744, 105] width 59 height 11
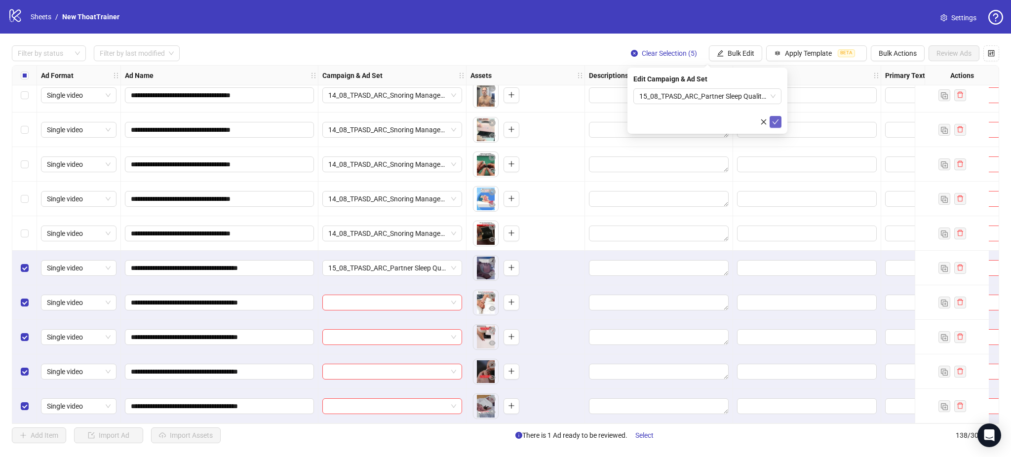
click at [773, 121] on icon "check" at bounding box center [775, 121] width 7 height 7
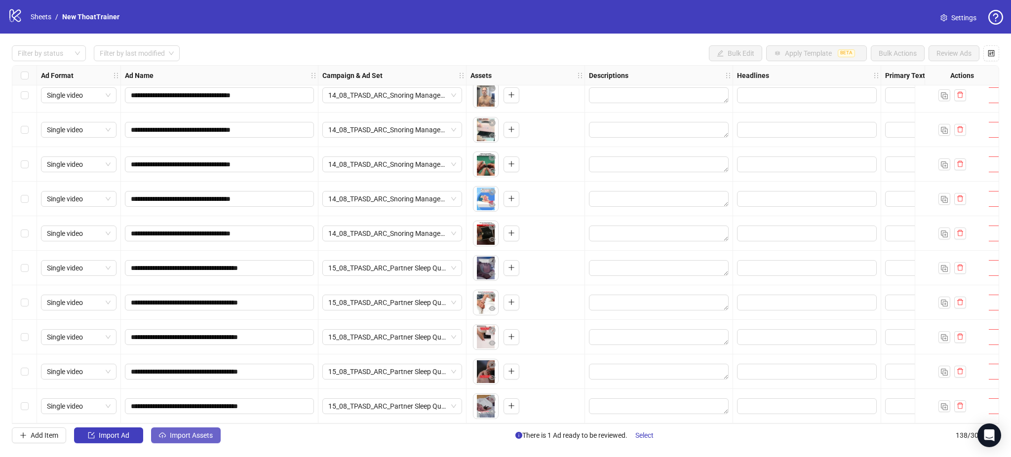
click at [180, 436] on span "Import Assets" at bounding box center [191, 435] width 43 height 8
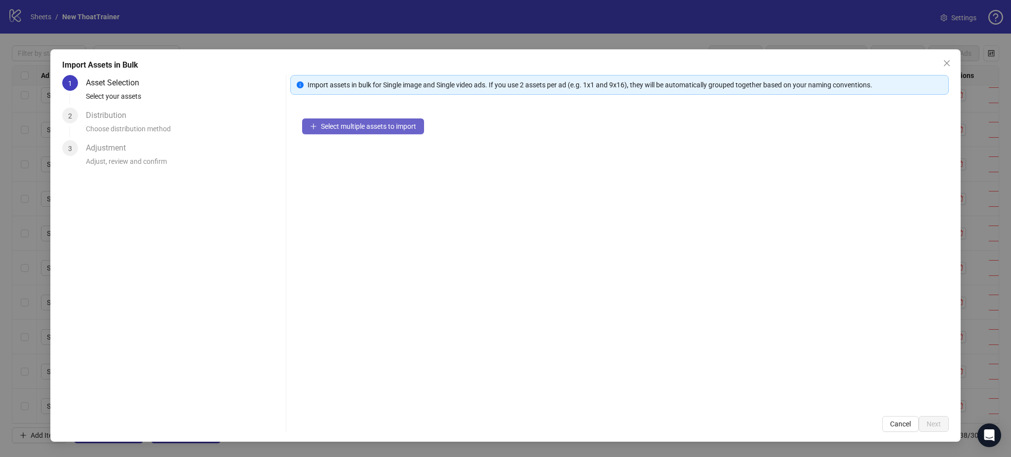
click at [332, 121] on button "Select multiple assets to import" at bounding box center [363, 126] width 122 height 16
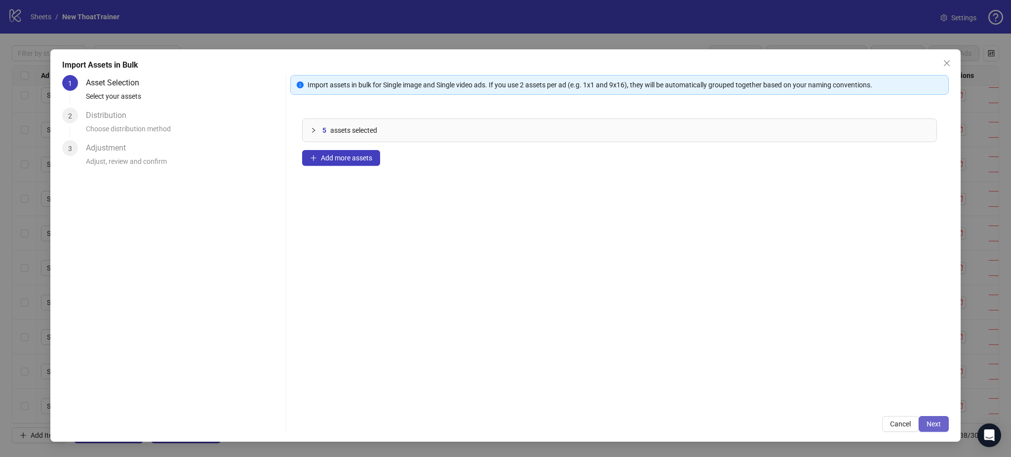
click at [941, 427] on button "Next" at bounding box center [933, 424] width 30 height 16
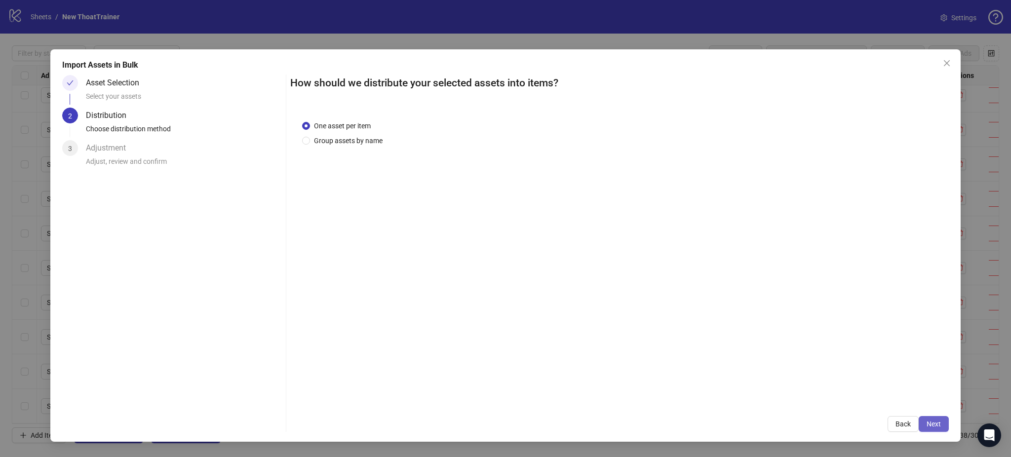
click at [931, 422] on span "Next" at bounding box center [933, 424] width 14 height 8
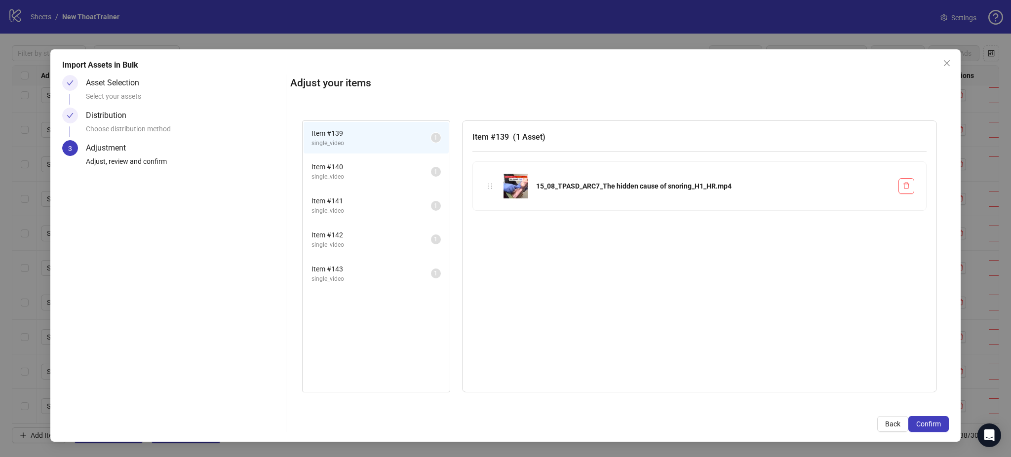
click at [929, 423] on span "Confirm" at bounding box center [928, 424] width 25 height 8
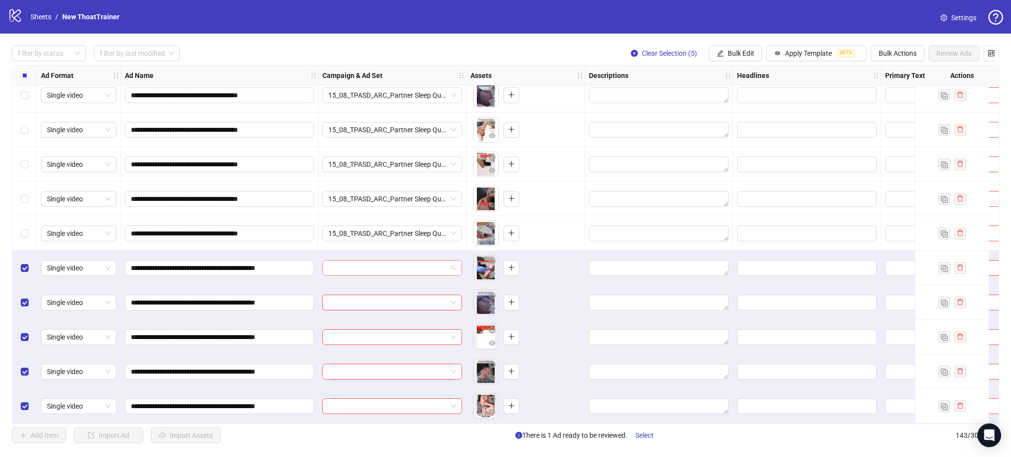
click at [377, 261] on input "search" at bounding box center [387, 268] width 119 height 15
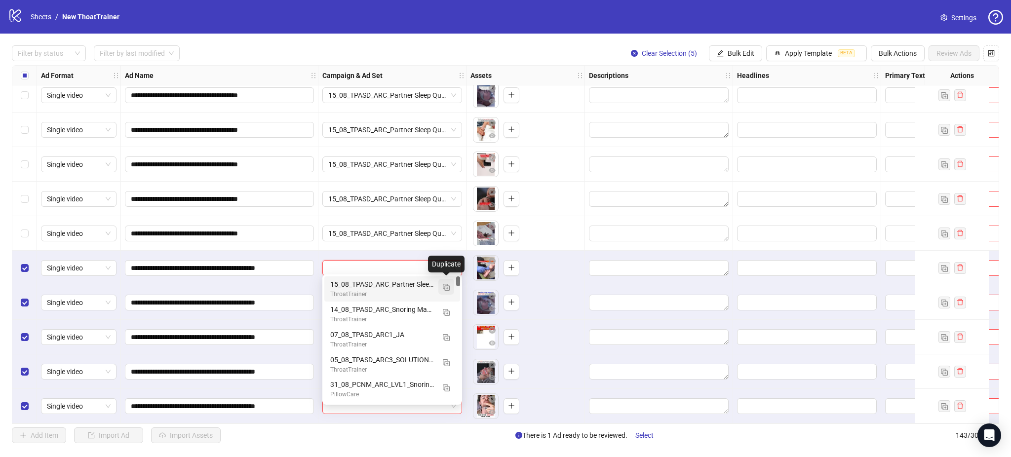
click at [449, 283] on span "button" at bounding box center [446, 287] width 7 height 8
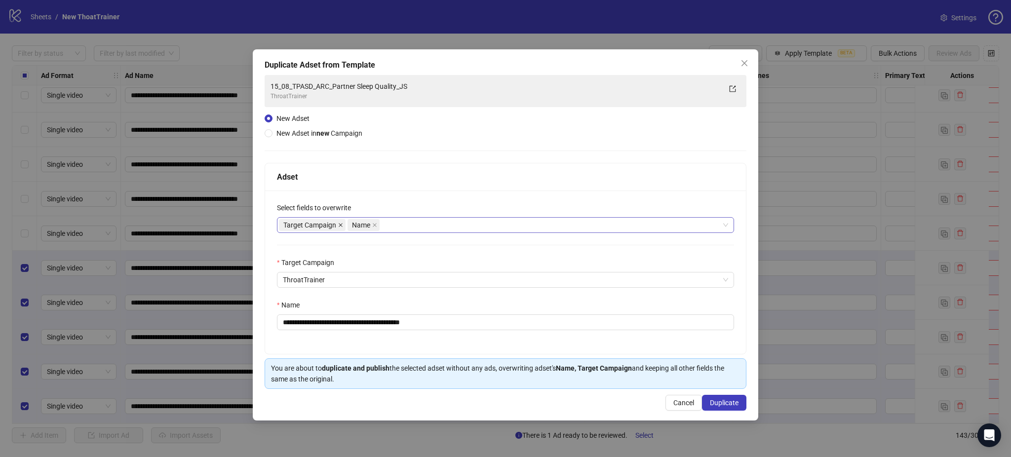
click at [342, 223] on icon "close" at bounding box center [340, 225] width 5 height 5
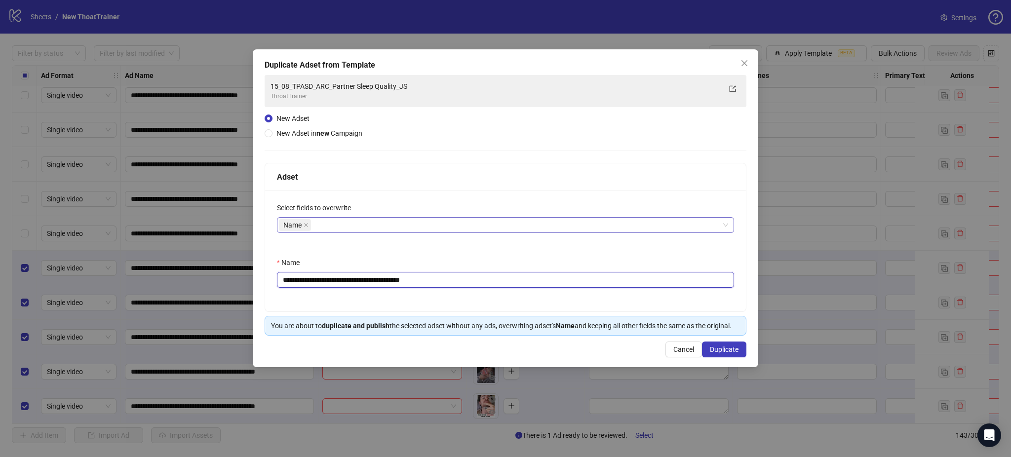
click at [328, 279] on input "**********" at bounding box center [505, 280] width 457 height 16
paste input "text"
type input "**********"
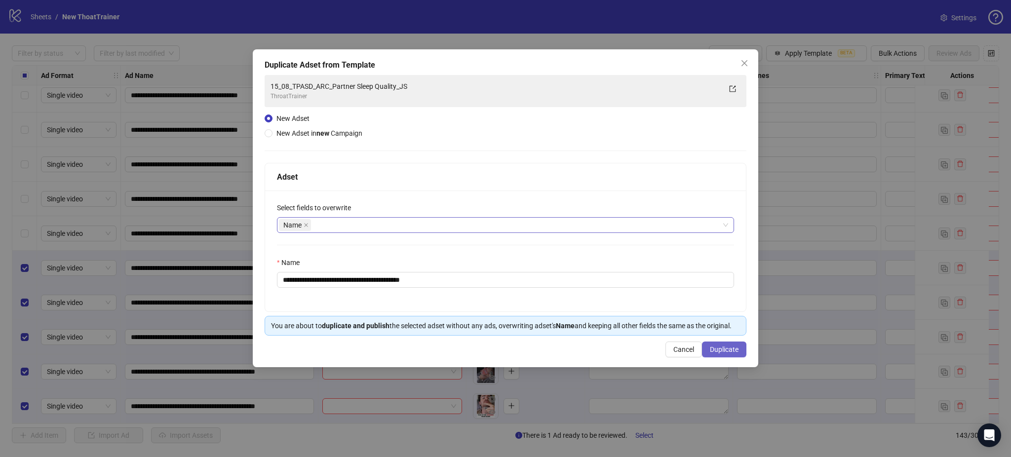
click at [719, 353] on span "Duplicate" at bounding box center [724, 349] width 29 height 8
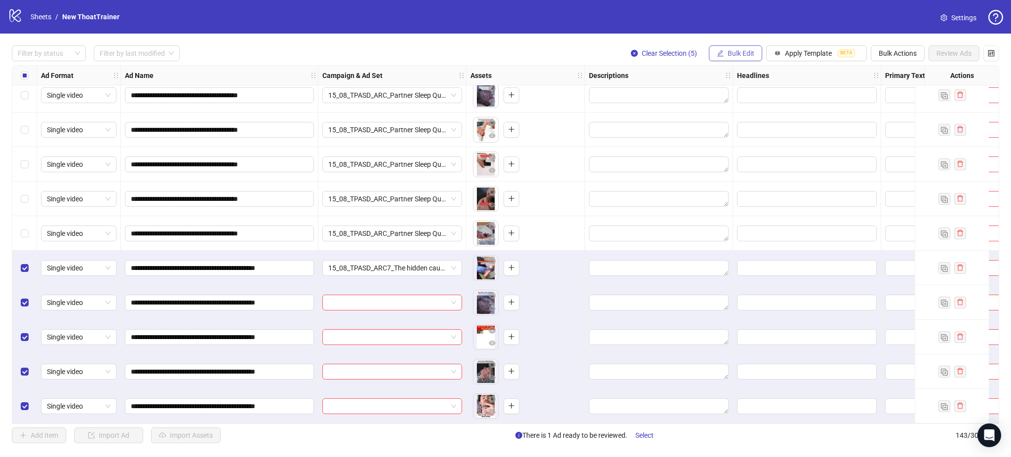
drag, startPoint x: 734, startPoint y: 54, endPoint x: 741, endPoint y: 53, distance: 6.5
click at [734, 53] on span "Bulk Edit" at bounding box center [740, 53] width 27 height 8
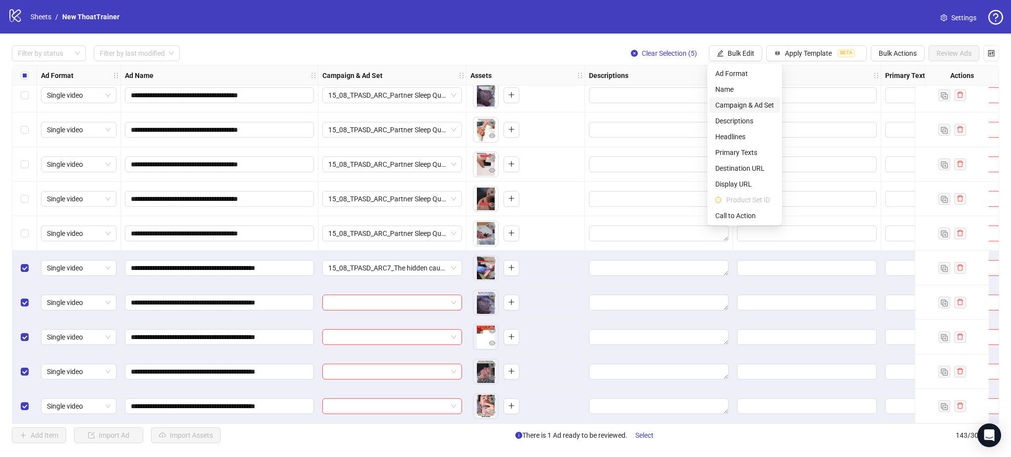
click at [736, 104] on span "Campaign & Ad Set" at bounding box center [744, 105] width 59 height 11
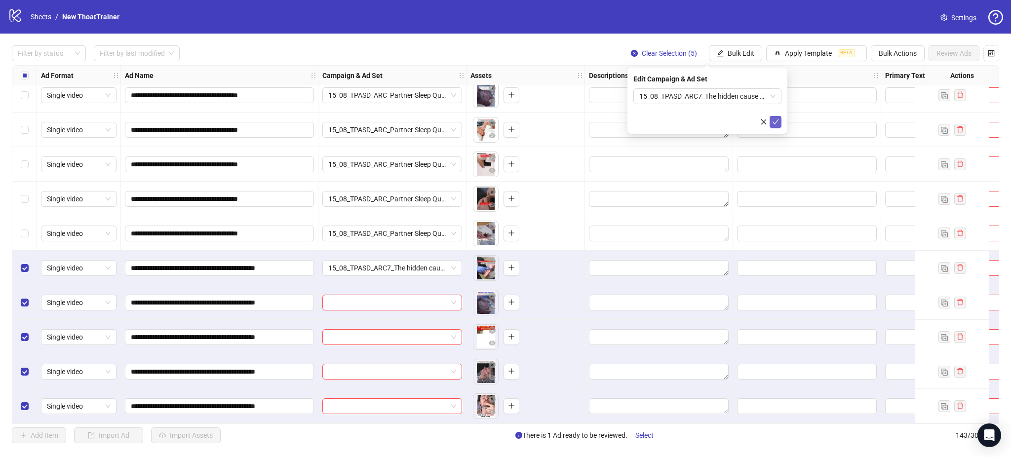
click at [777, 124] on icon "check" at bounding box center [775, 121] width 7 height 7
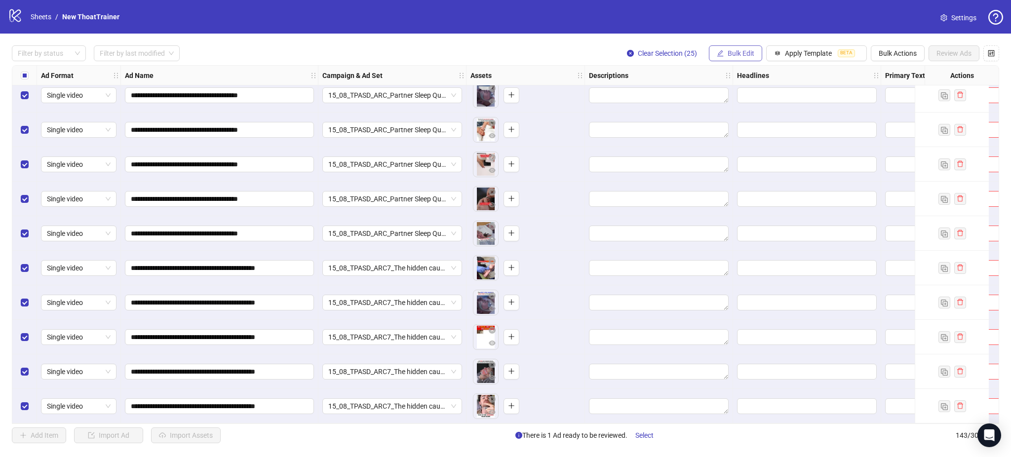
click at [736, 47] on button "Bulk Edit" at bounding box center [735, 53] width 53 height 16
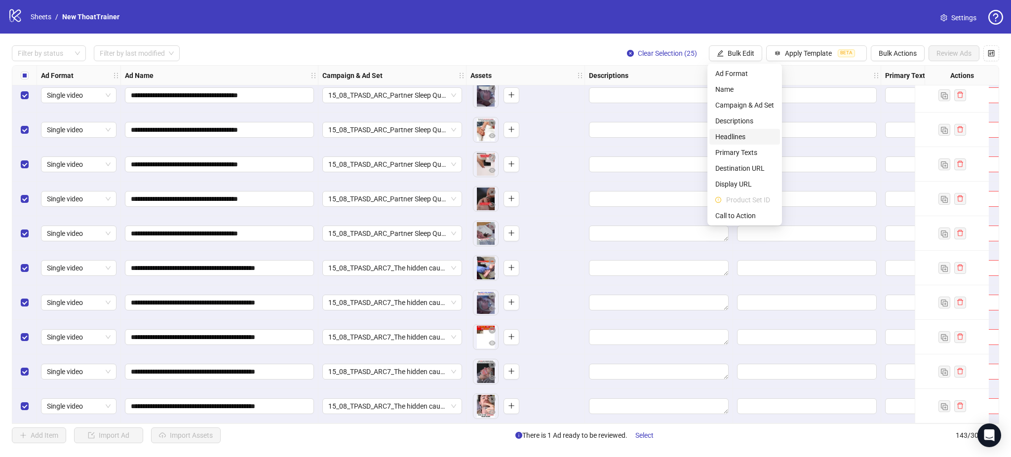
click at [741, 134] on span "Headlines" at bounding box center [744, 136] width 59 height 11
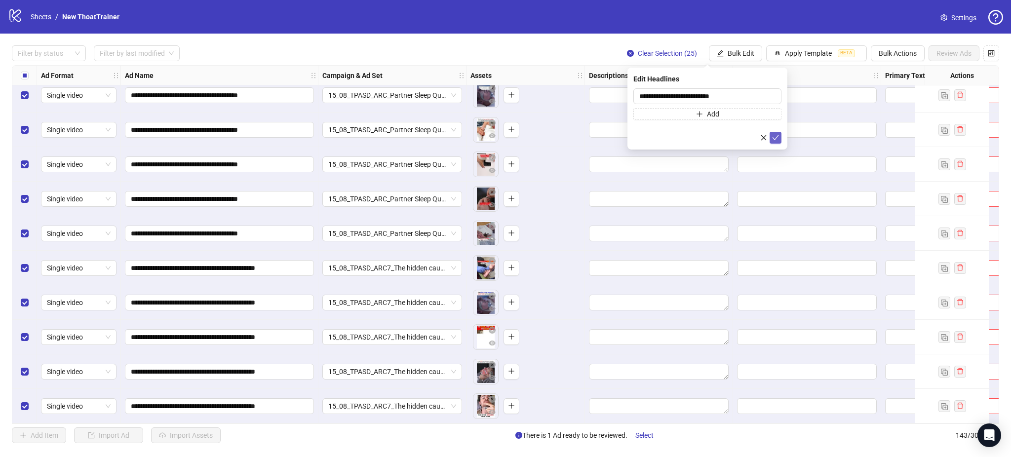
click at [774, 135] on icon "check" at bounding box center [775, 137] width 7 height 7
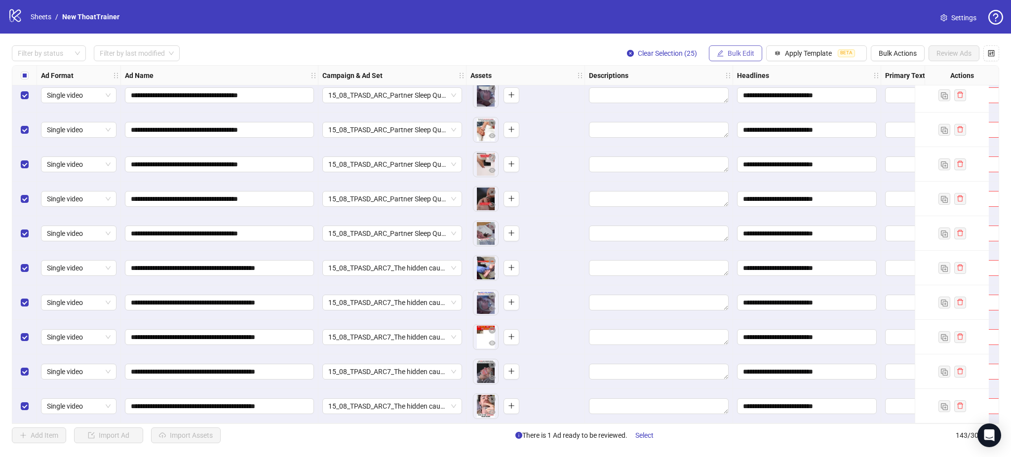
click at [736, 54] on span "Bulk Edit" at bounding box center [740, 53] width 27 height 8
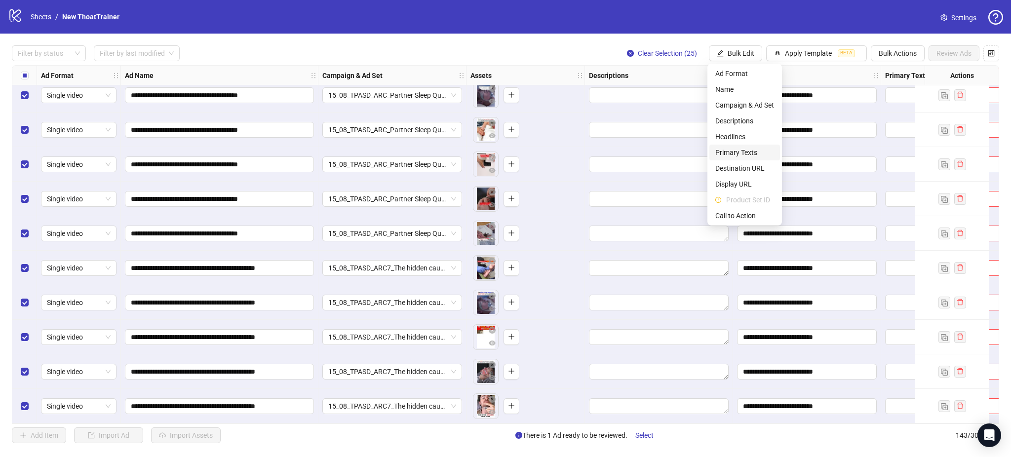
click at [753, 148] on span "Primary Texts" at bounding box center [744, 152] width 59 height 11
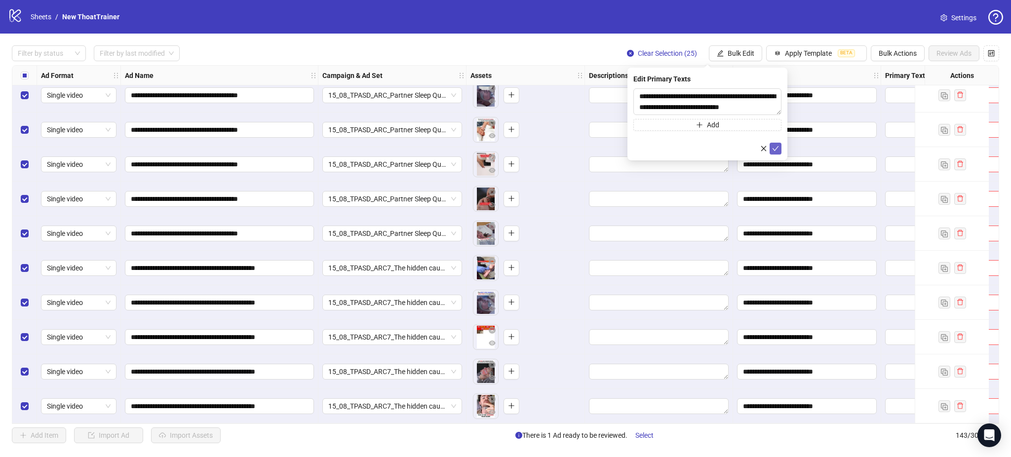
click at [776, 147] on icon "check" at bounding box center [775, 148] width 7 height 7
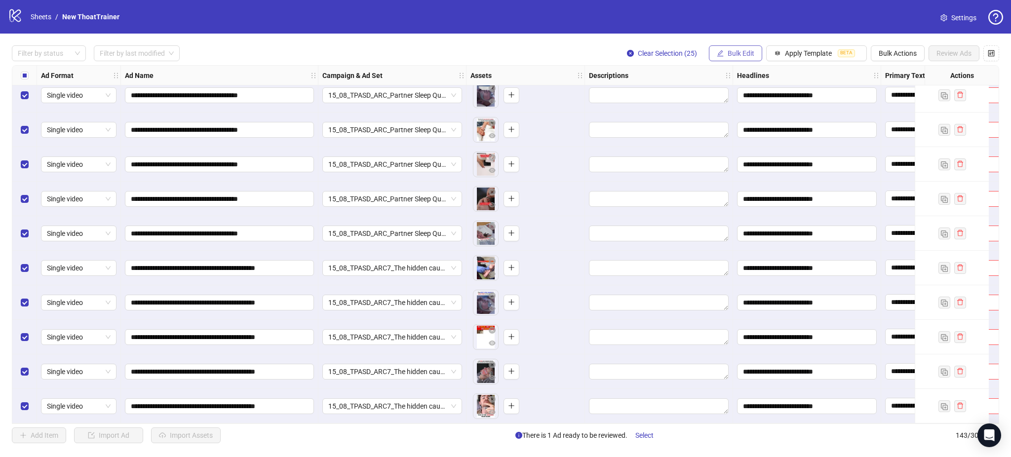
click at [728, 50] on span "Bulk Edit" at bounding box center [740, 53] width 27 height 8
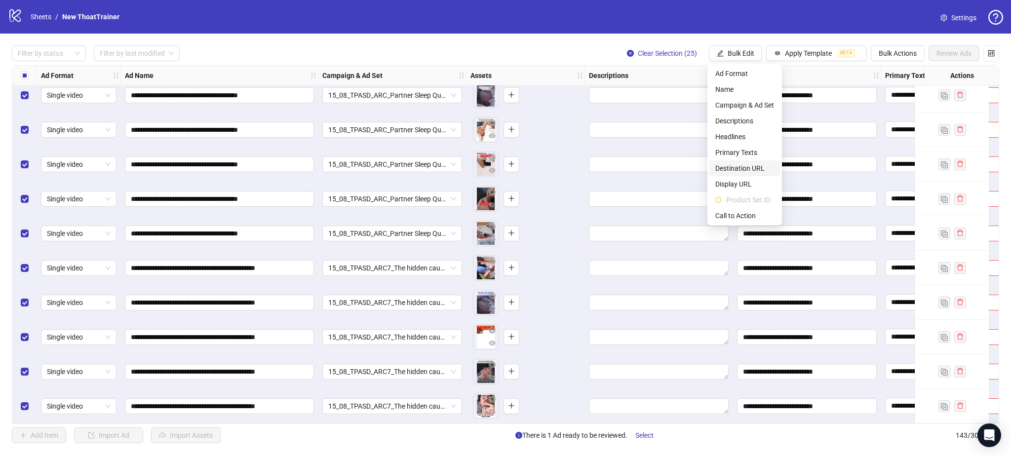
click at [741, 168] on span "Destination URL" at bounding box center [744, 168] width 59 height 11
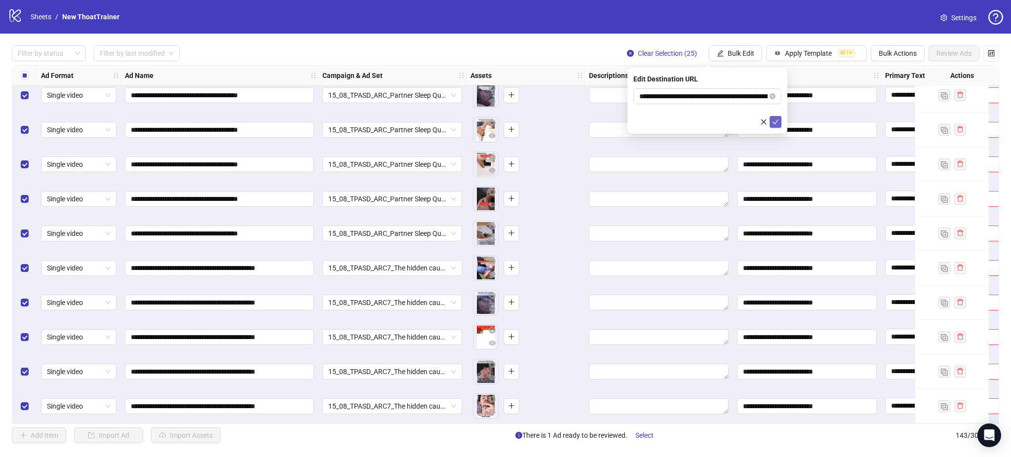
click at [776, 121] on icon "check" at bounding box center [775, 121] width 7 height 7
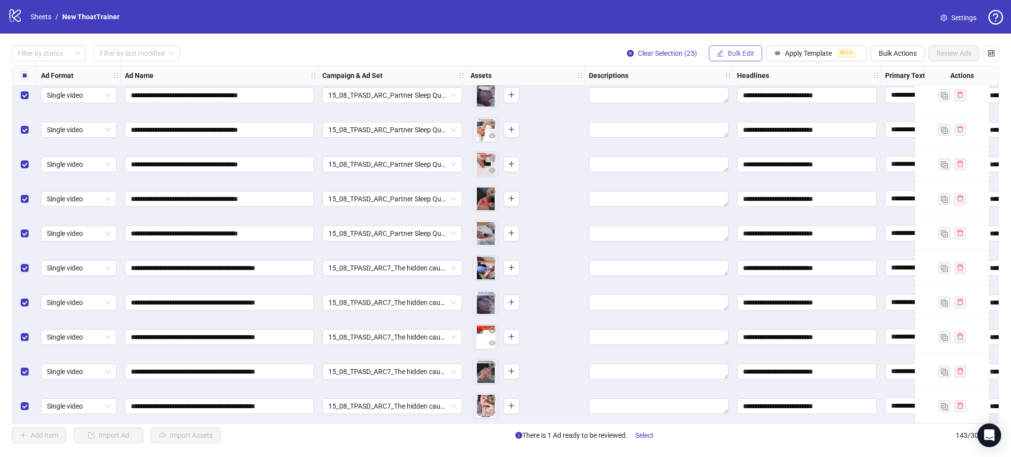
click at [737, 48] on button "Bulk Edit" at bounding box center [735, 53] width 53 height 16
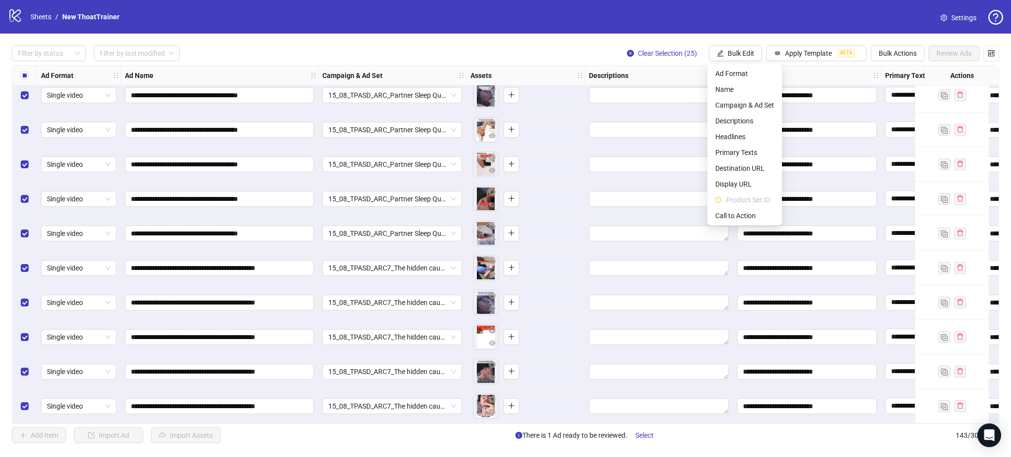
click at [735, 224] on ul "Ad Format Name Campaign & Ad Set Descriptions Headlines Primary Texts Destinati…" at bounding box center [744, 145] width 75 height 162
click at [735, 219] on span "Call to Action" at bounding box center [744, 215] width 59 height 11
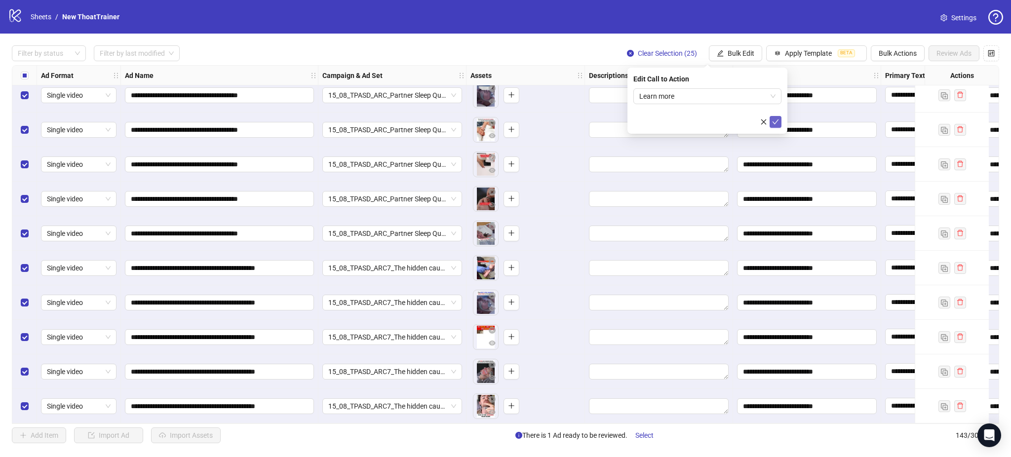
click at [774, 119] on icon "check" at bounding box center [775, 121] width 7 height 7
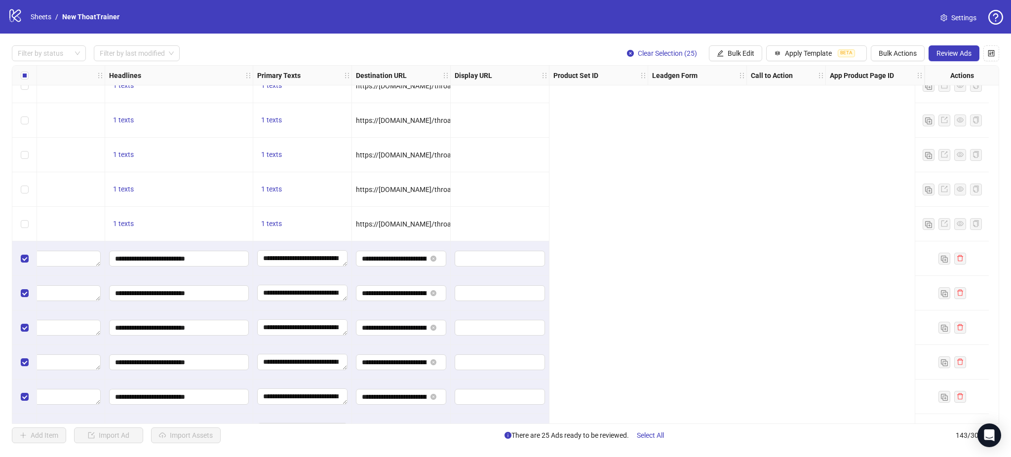
scroll to position [3920, 0]
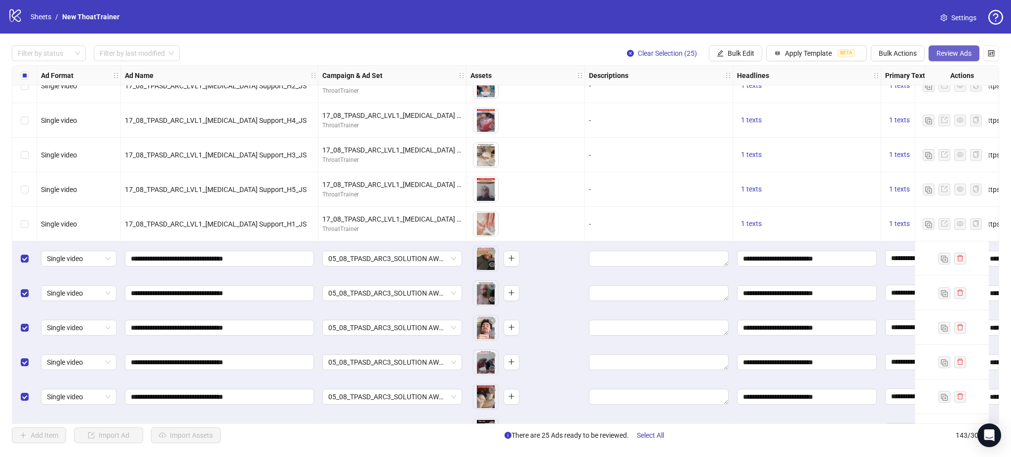
click at [941, 49] on button "Review Ads" at bounding box center [953, 53] width 51 height 16
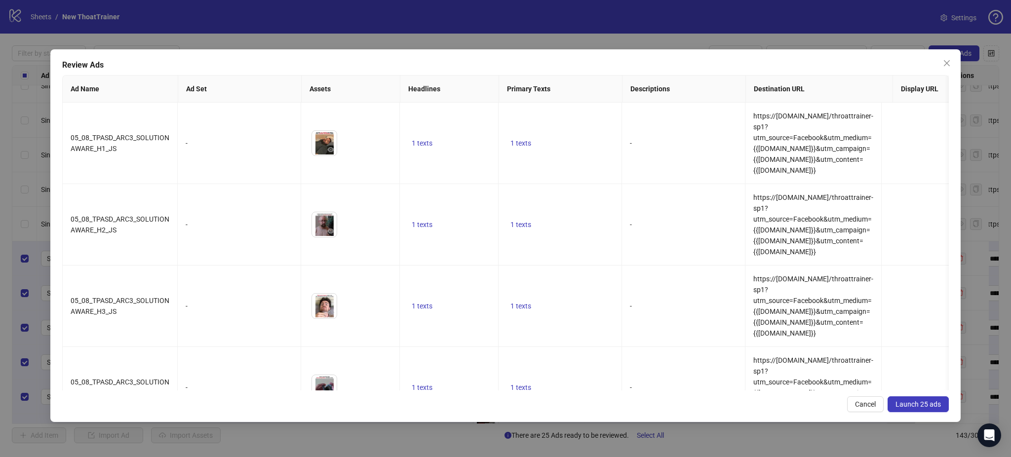
click at [927, 403] on span "Launch 25 ads" at bounding box center [917, 404] width 45 height 8
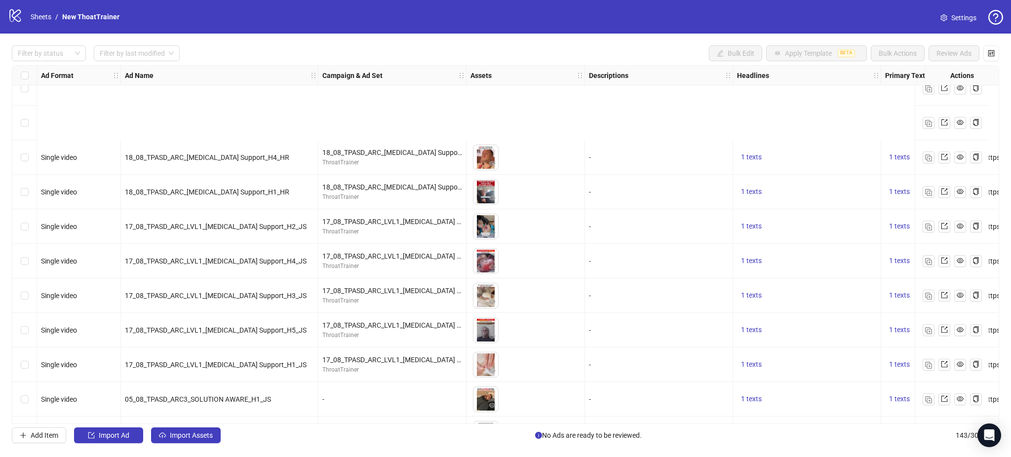
scroll to position [3904, 0]
